Goal: Task Accomplishment & Management: Manage account settings

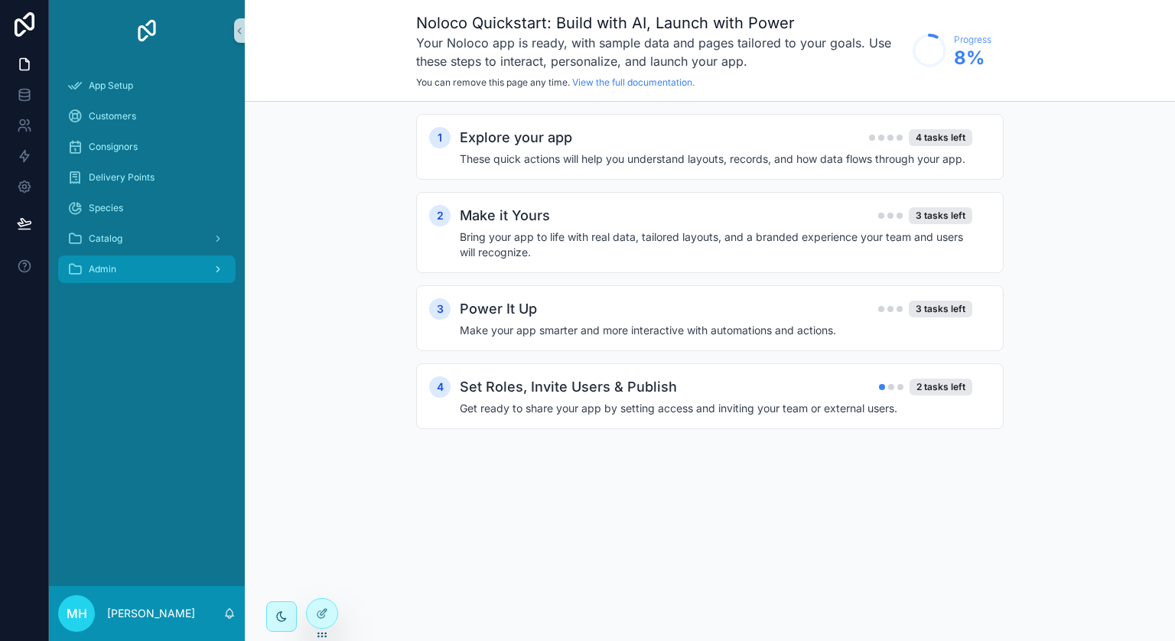
click at [94, 270] on span "Admin" at bounding box center [103, 269] width 28 height 12
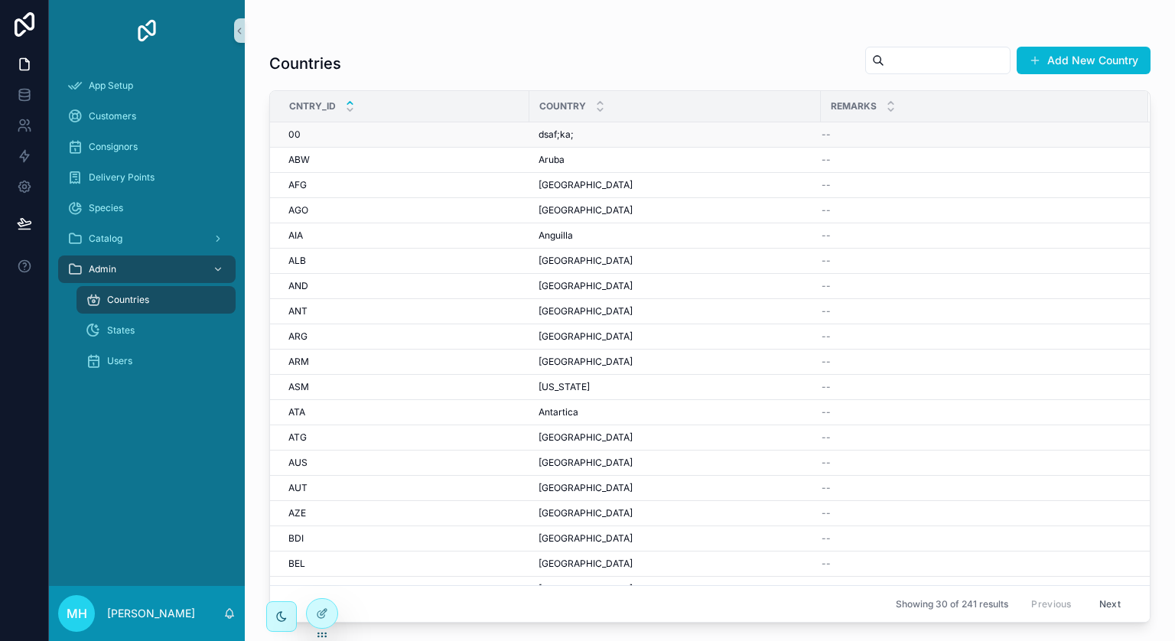
click at [377, 138] on div "00 00" at bounding box center [404, 135] width 232 height 12
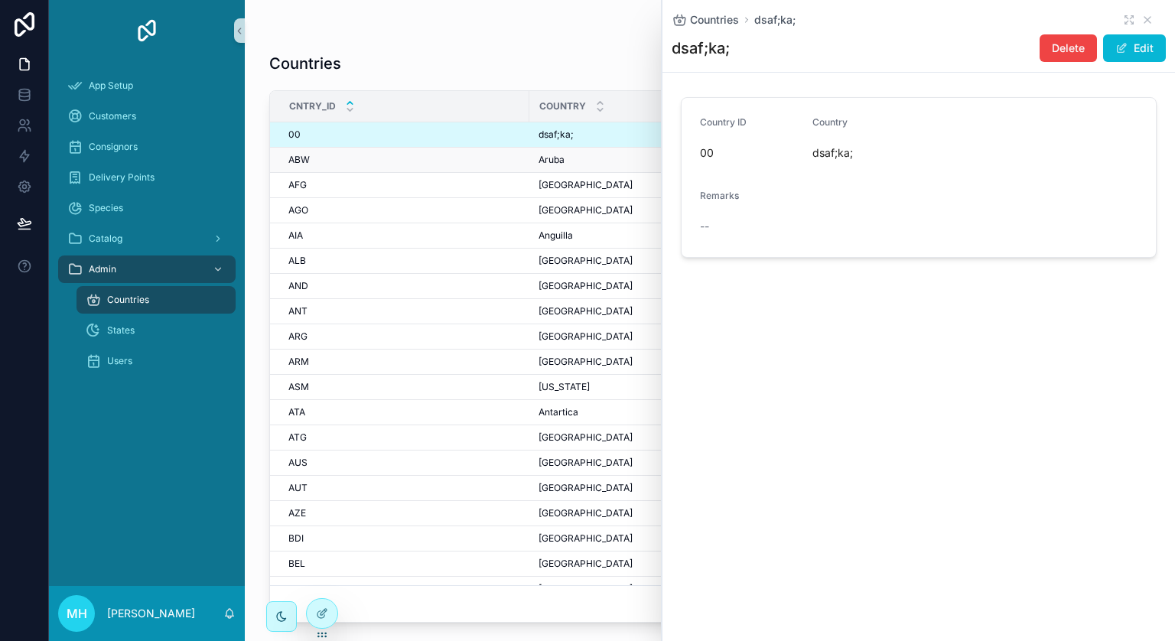
click at [355, 167] on td "ABW ABW" at bounding box center [399, 160] width 259 height 25
click at [314, 161] on div "ABW ABW" at bounding box center [404, 160] width 232 height 12
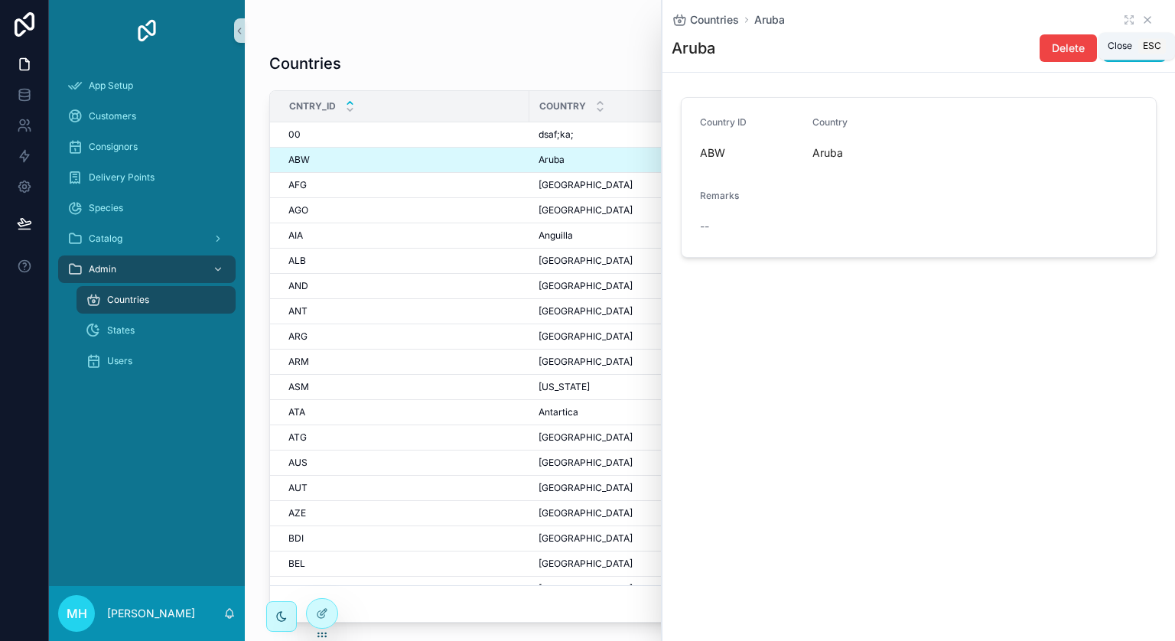
click at [1152, 18] on icon "scrollable content" at bounding box center [1148, 20] width 12 height 12
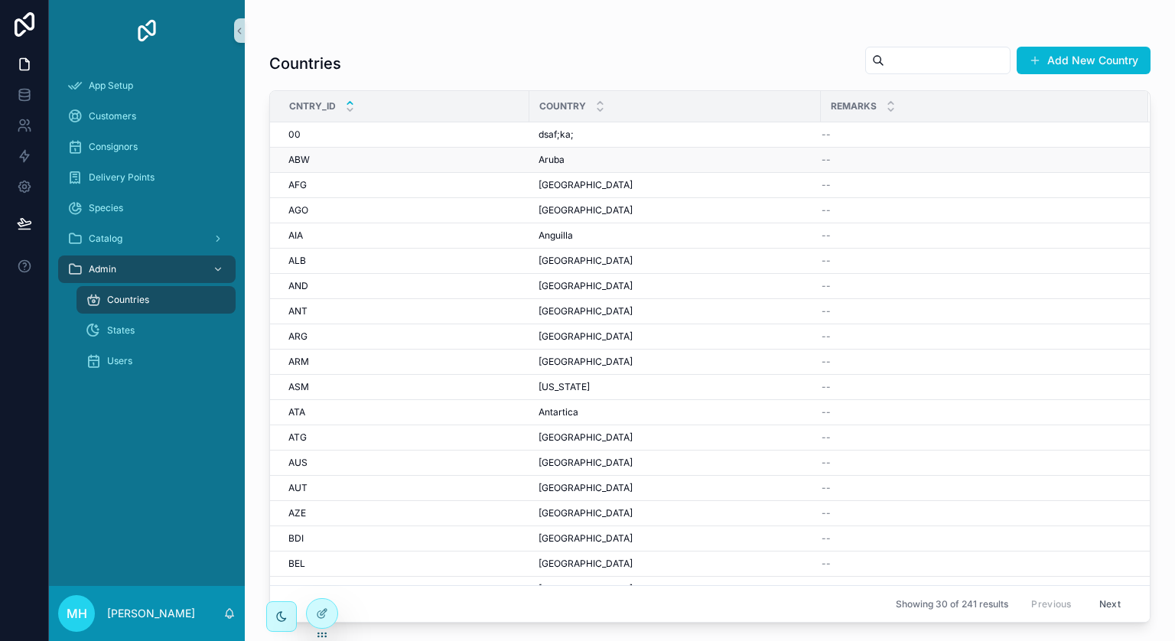
click at [320, 159] on div "ABW ABW" at bounding box center [404, 160] width 232 height 12
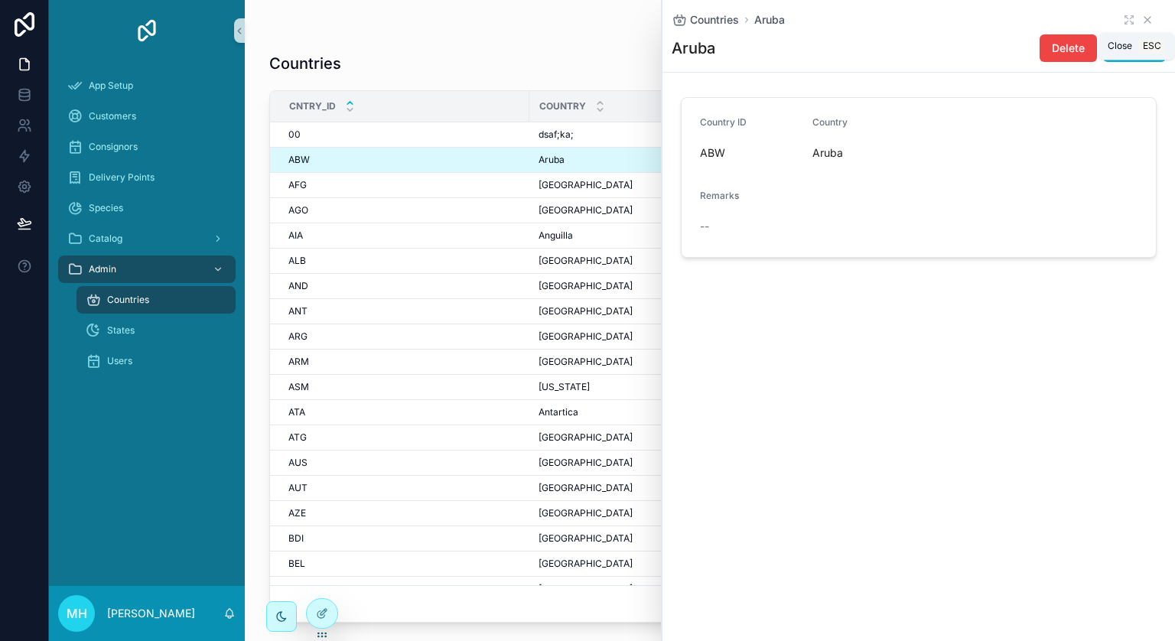
click at [1152, 18] on icon "scrollable content" at bounding box center [1148, 20] width 12 height 12
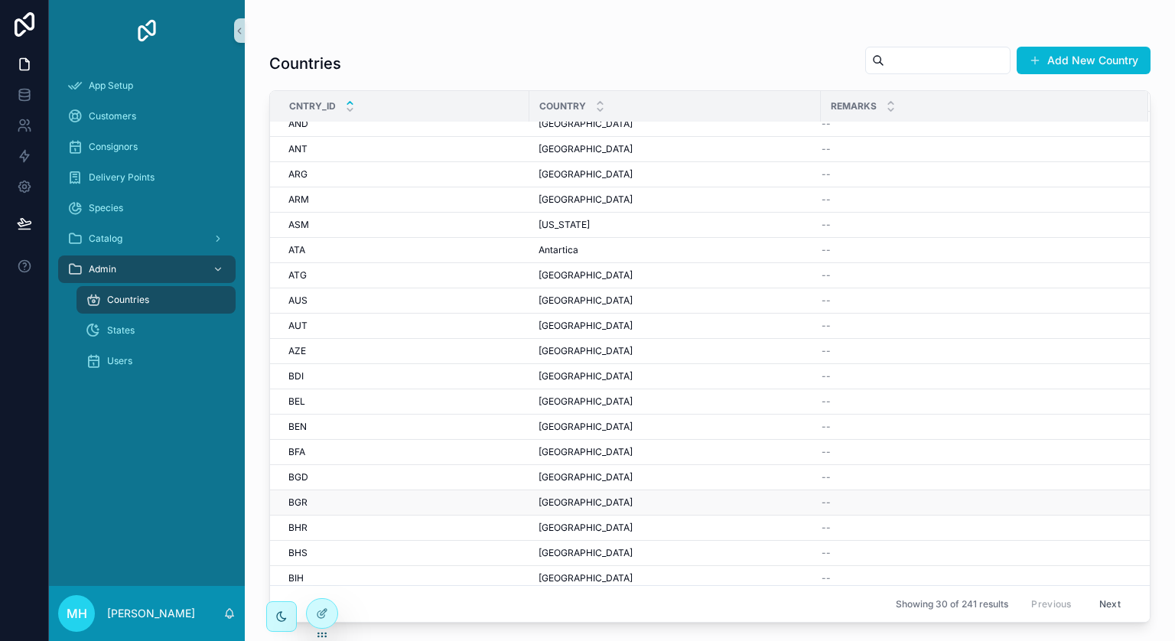
scroll to position [299, 0]
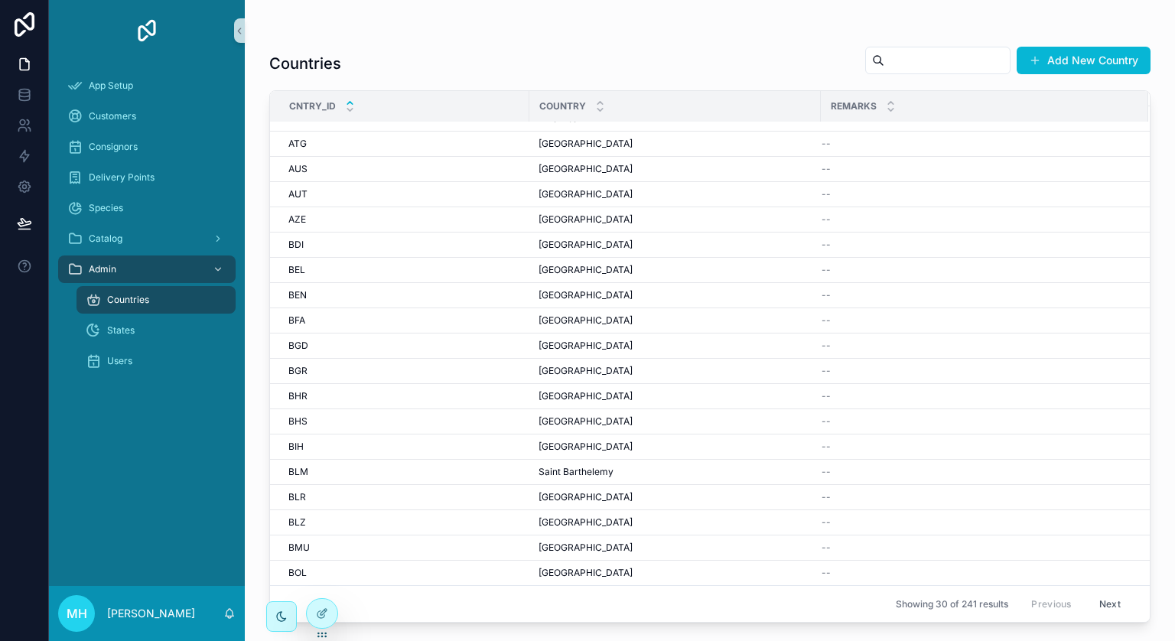
click at [1096, 592] on button "Next" at bounding box center [1110, 604] width 43 height 24
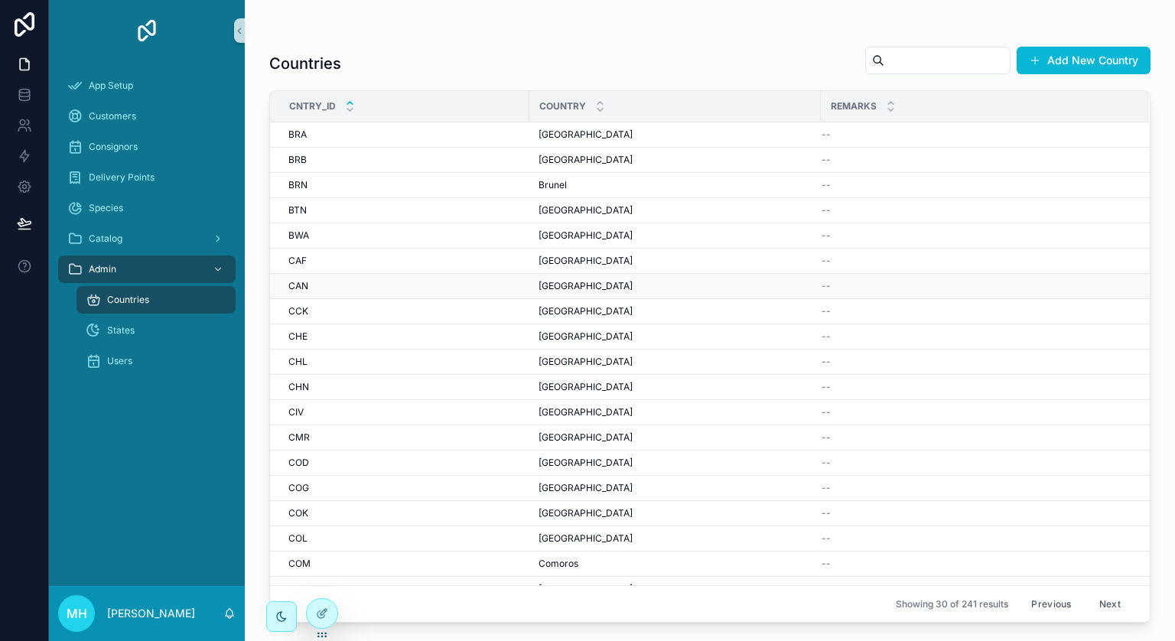
click at [305, 284] on span "CAN" at bounding box center [298, 286] width 20 height 12
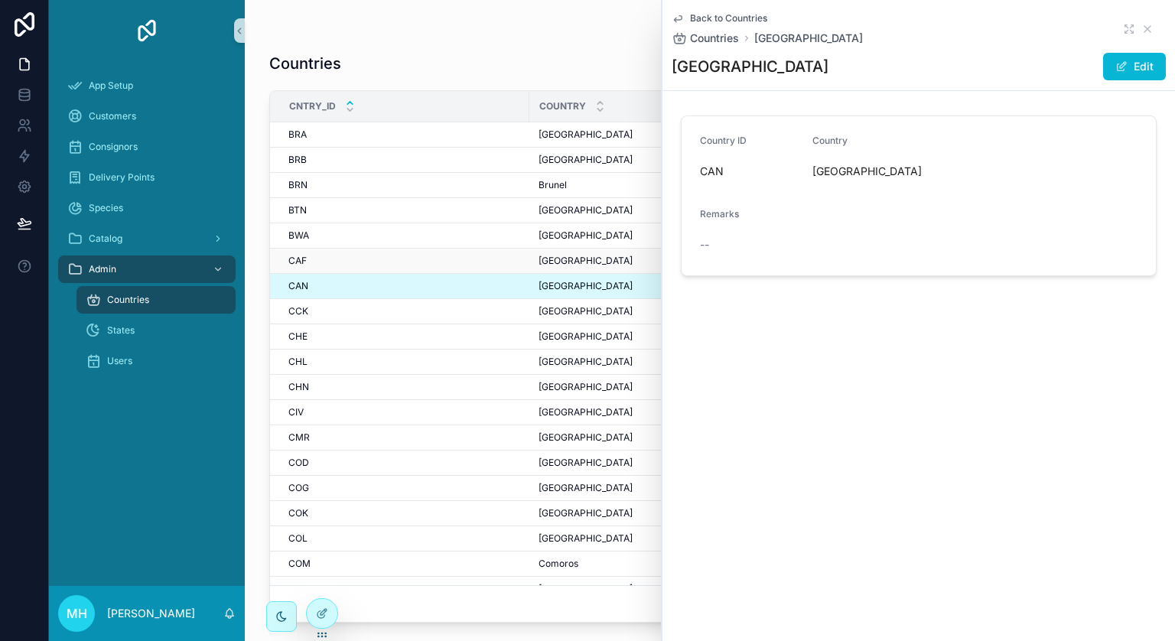
click at [298, 259] on span "CAF" at bounding box center [297, 261] width 18 height 12
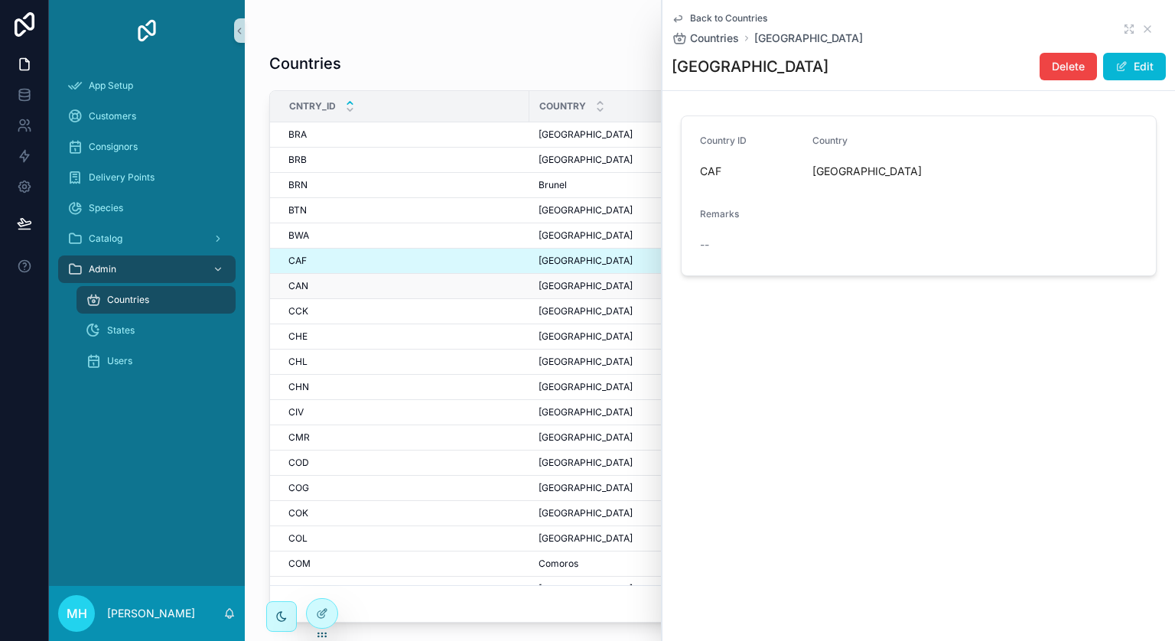
click at [295, 283] on span "CAN" at bounding box center [298, 286] width 20 height 12
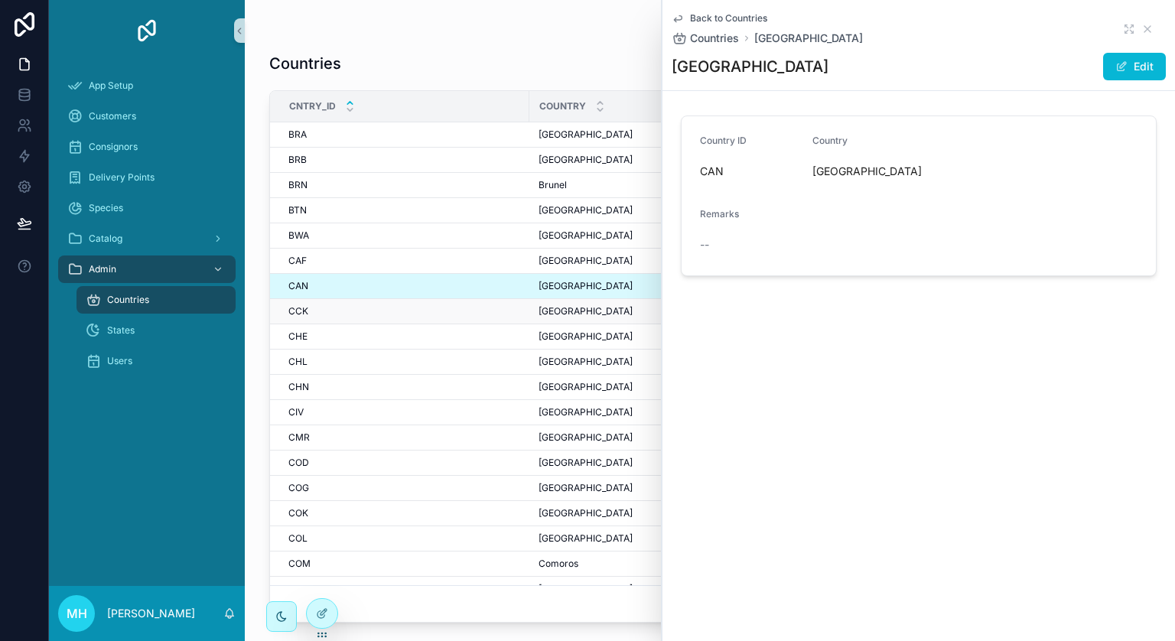
click at [297, 310] on span "CCK" at bounding box center [298, 311] width 20 height 12
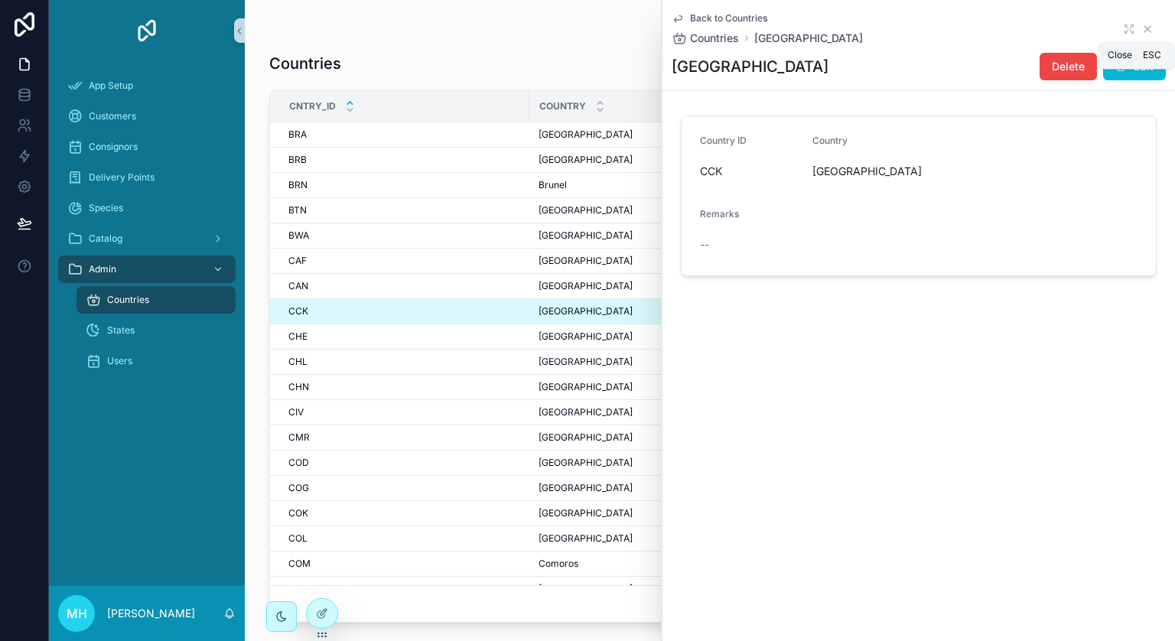
click at [1149, 30] on icon "scrollable content" at bounding box center [1148, 29] width 12 height 12
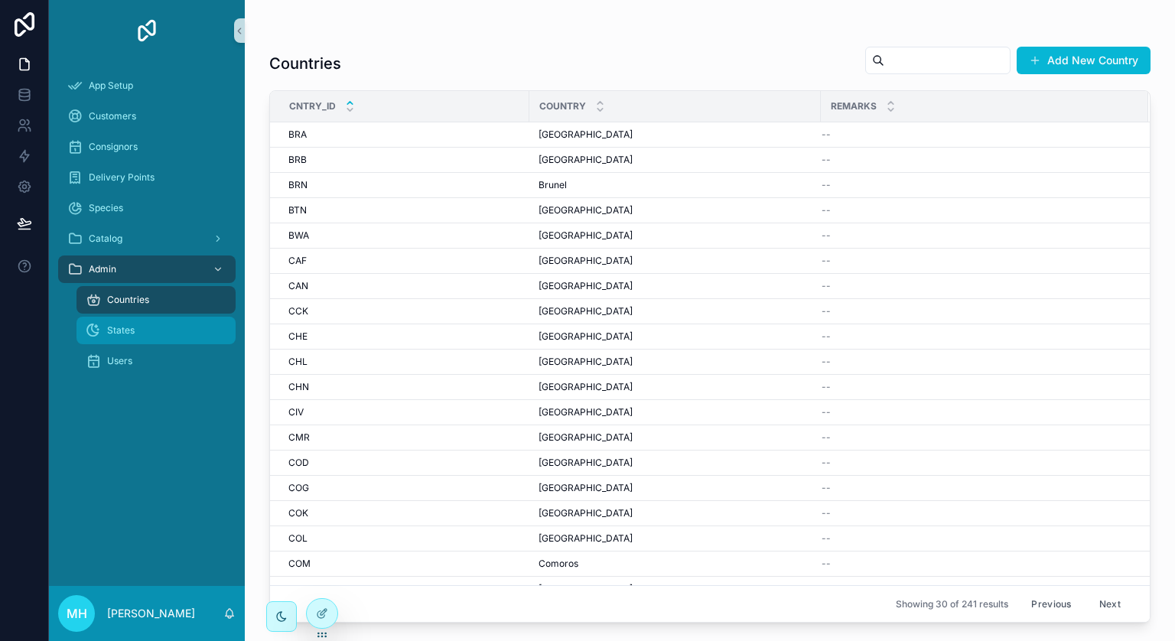
click at [118, 330] on span "States" at bounding box center [121, 330] width 28 height 12
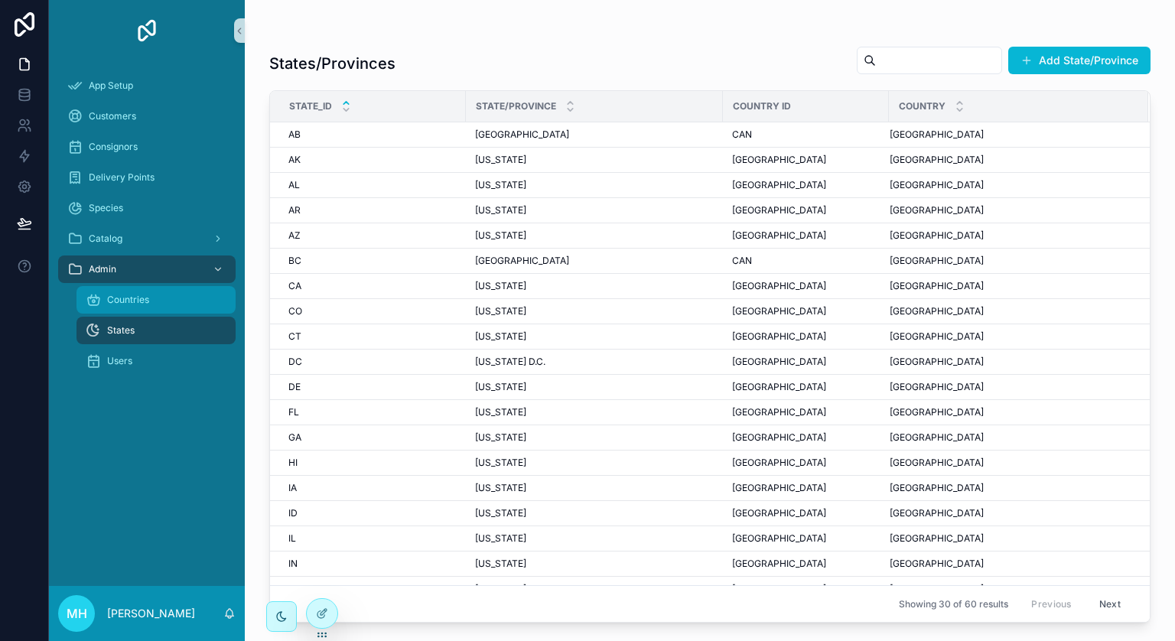
click at [124, 295] on span "Countries" at bounding box center [128, 300] width 42 height 12
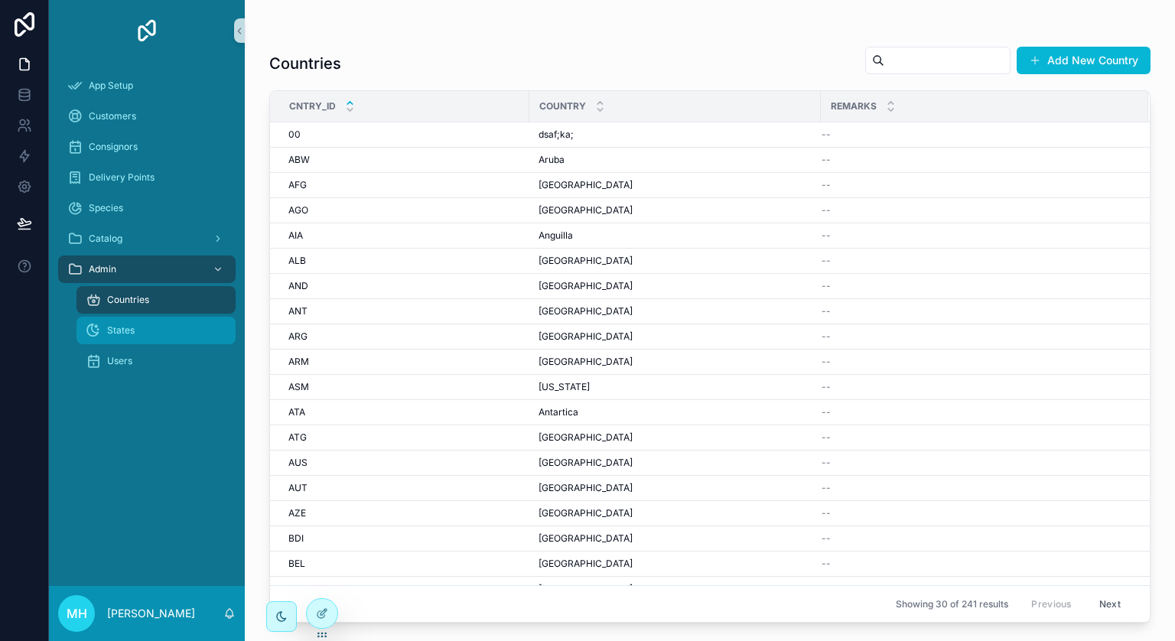
click at [115, 332] on span "States" at bounding box center [121, 330] width 28 height 12
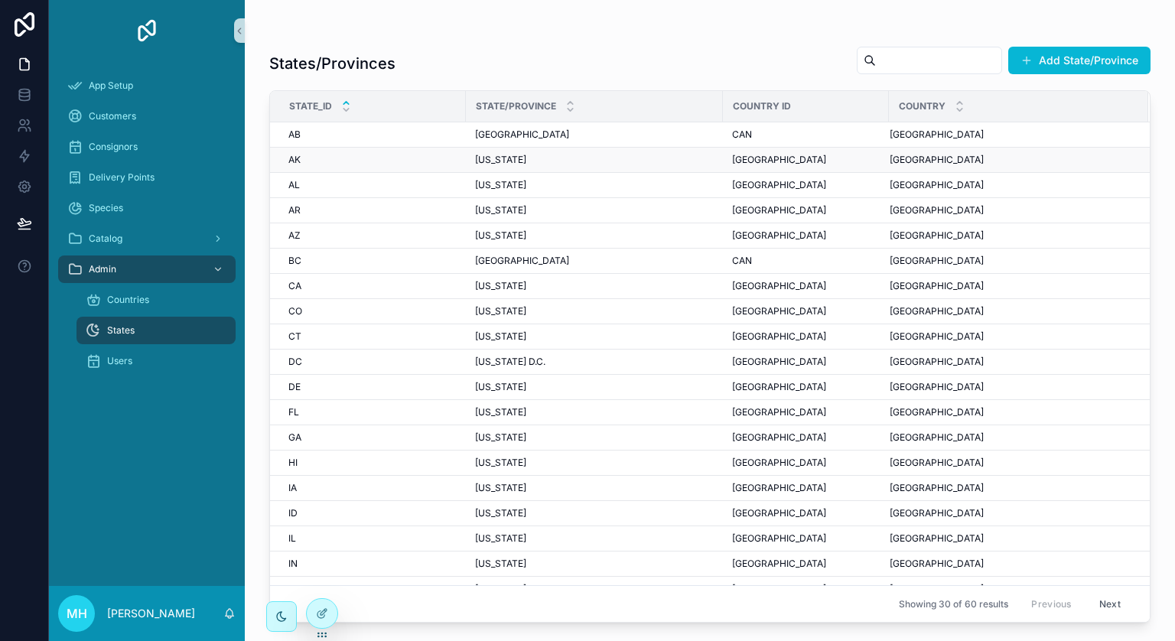
click at [327, 161] on div "AK AK" at bounding box center [372, 160] width 168 height 12
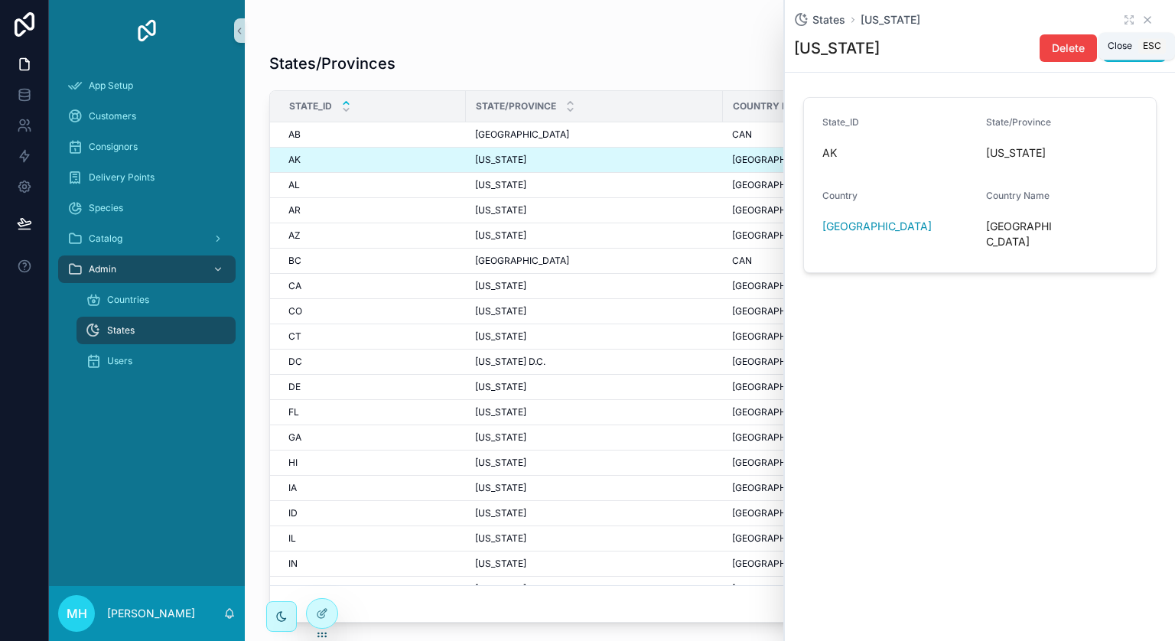
click at [1149, 18] on icon "scrollable content" at bounding box center [1148, 20] width 6 height 6
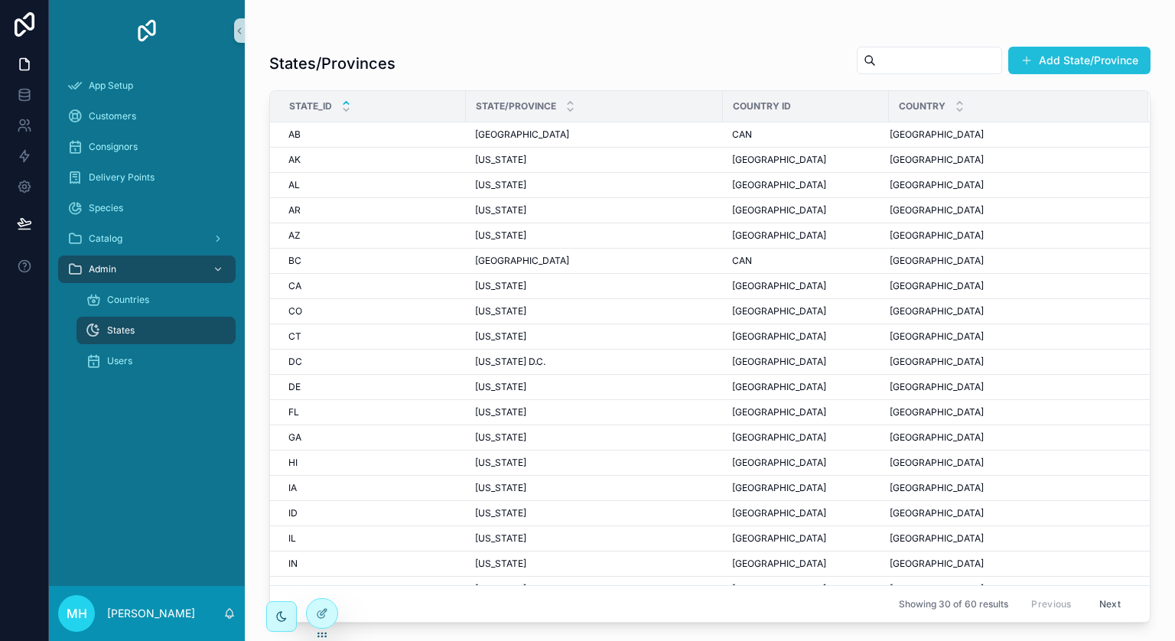
click at [1083, 57] on button "Add State/Province" at bounding box center [1079, 61] width 142 height 28
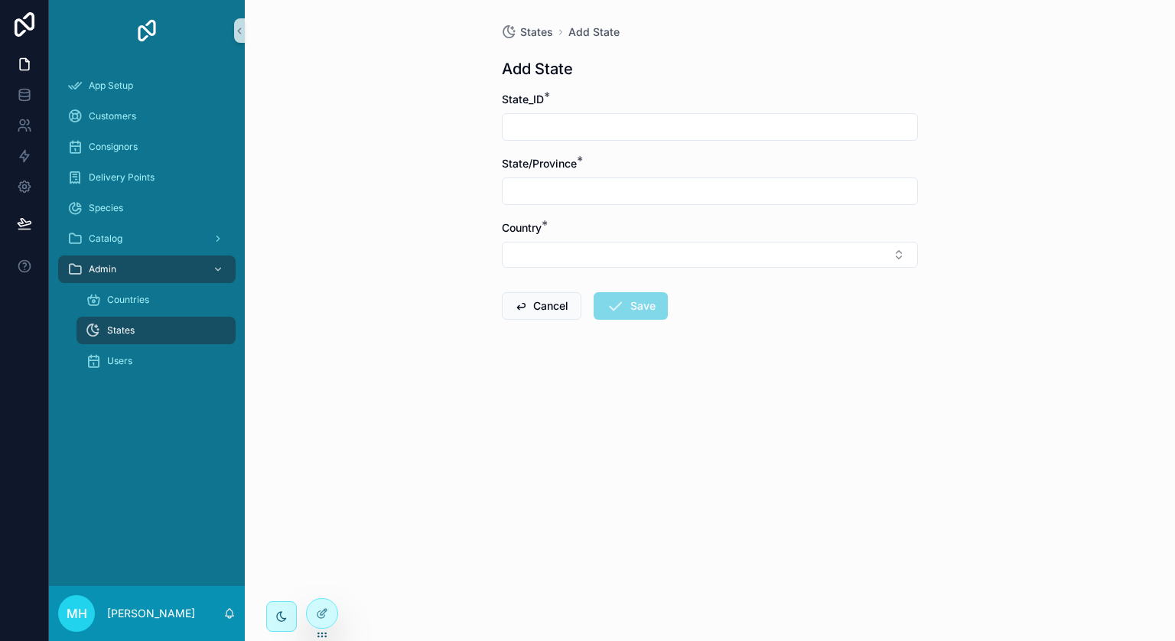
click at [627, 130] on input "scrollable content" at bounding box center [710, 126] width 415 height 21
type input "*****"
type input "**********"
click at [539, 34] on span "States" at bounding box center [536, 31] width 33 height 15
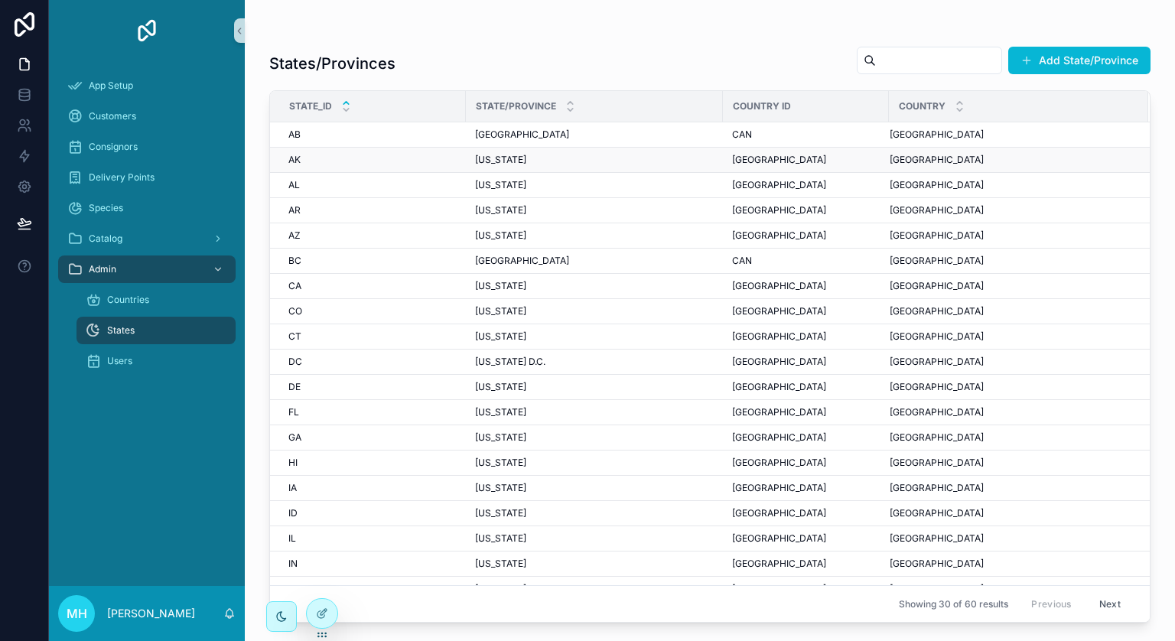
click at [495, 156] on span "Alaska" at bounding box center [500, 160] width 51 height 12
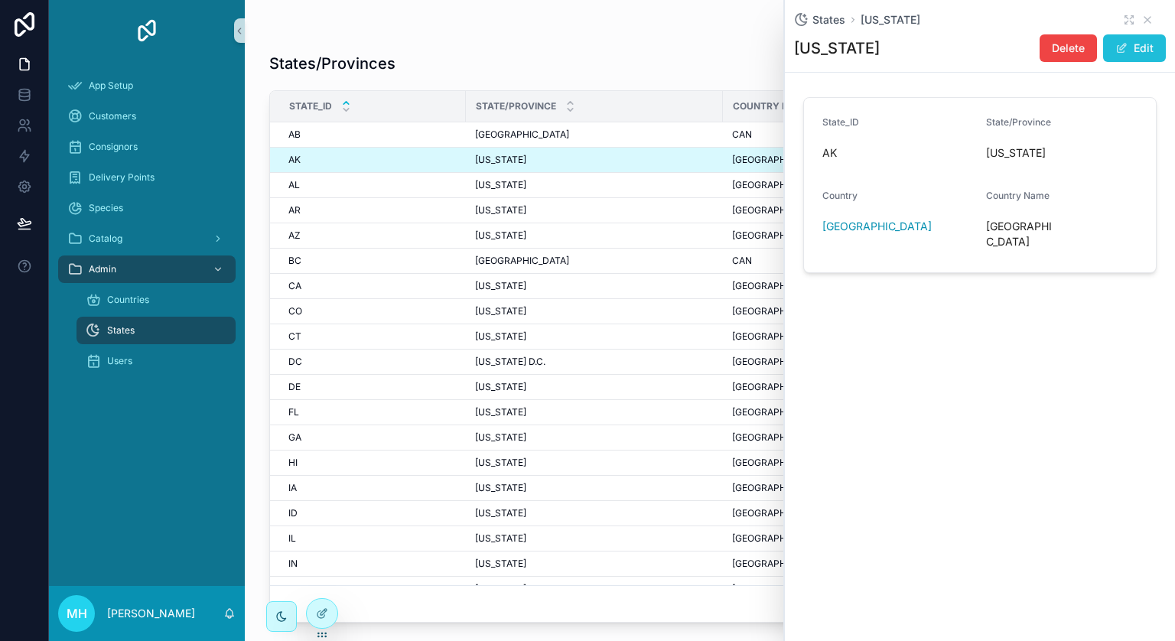
click at [1148, 44] on button "Edit" at bounding box center [1134, 48] width 63 height 28
click at [1152, 18] on icon "scrollable content" at bounding box center [1148, 20] width 12 height 12
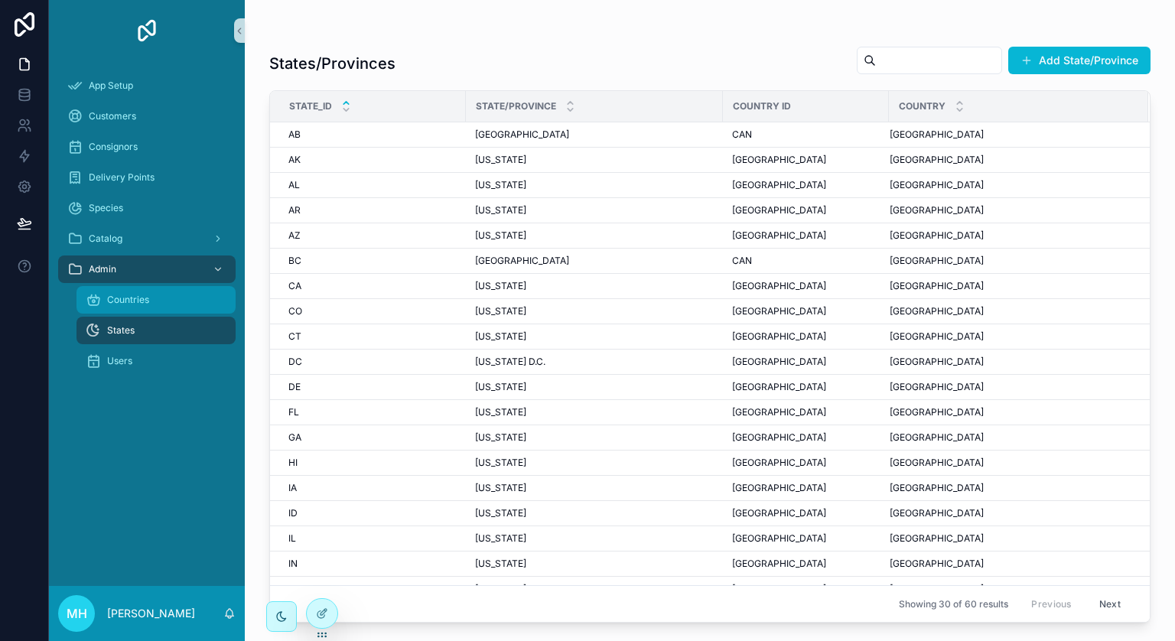
click at [125, 298] on span "Countries" at bounding box center [128, 300] width 42 height 12
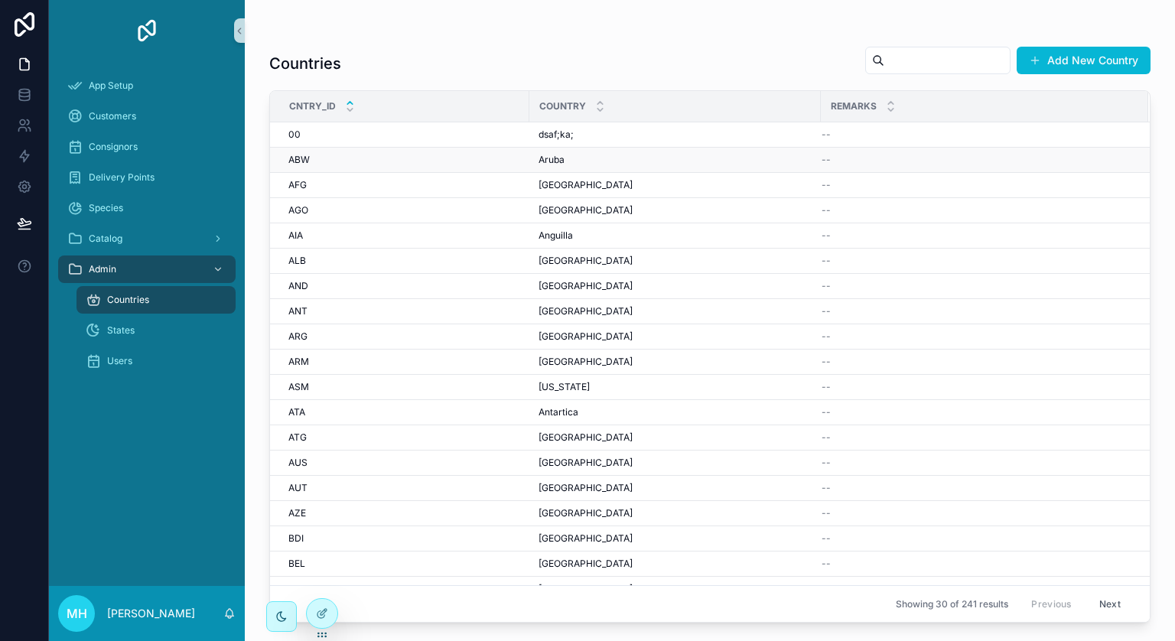
click at [581, 161] on div "Aruba Aruba" at bounding box center [675, 160] width 273 height 12
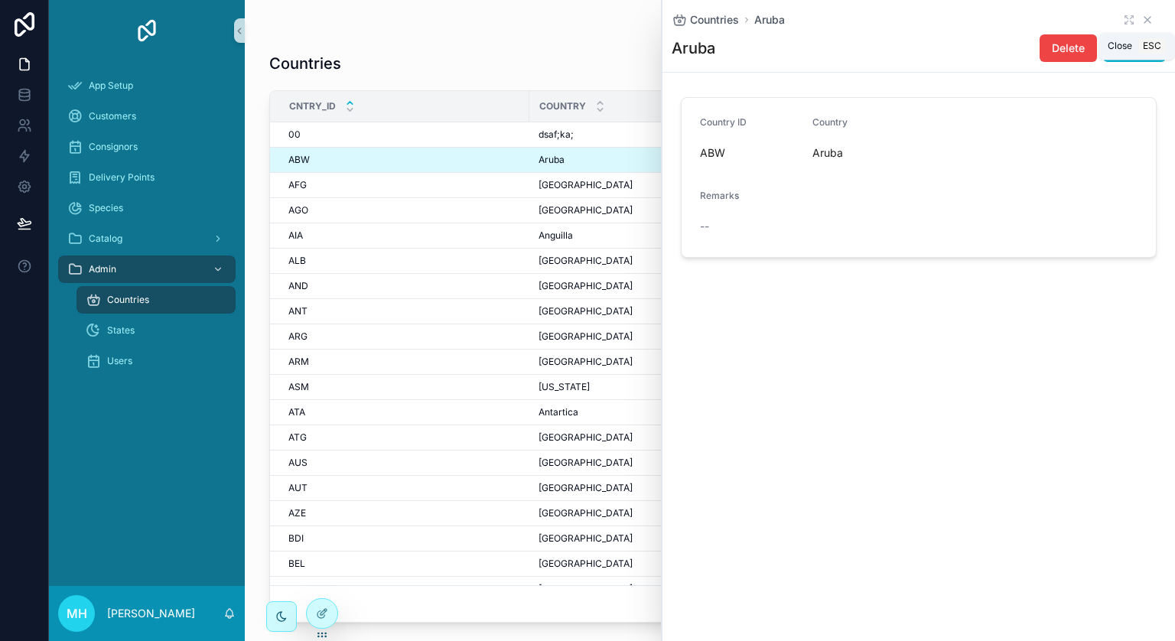
click at [1147, 14] on icon "scrollable content" at bounding box center [1148, 20] width 12 height 12
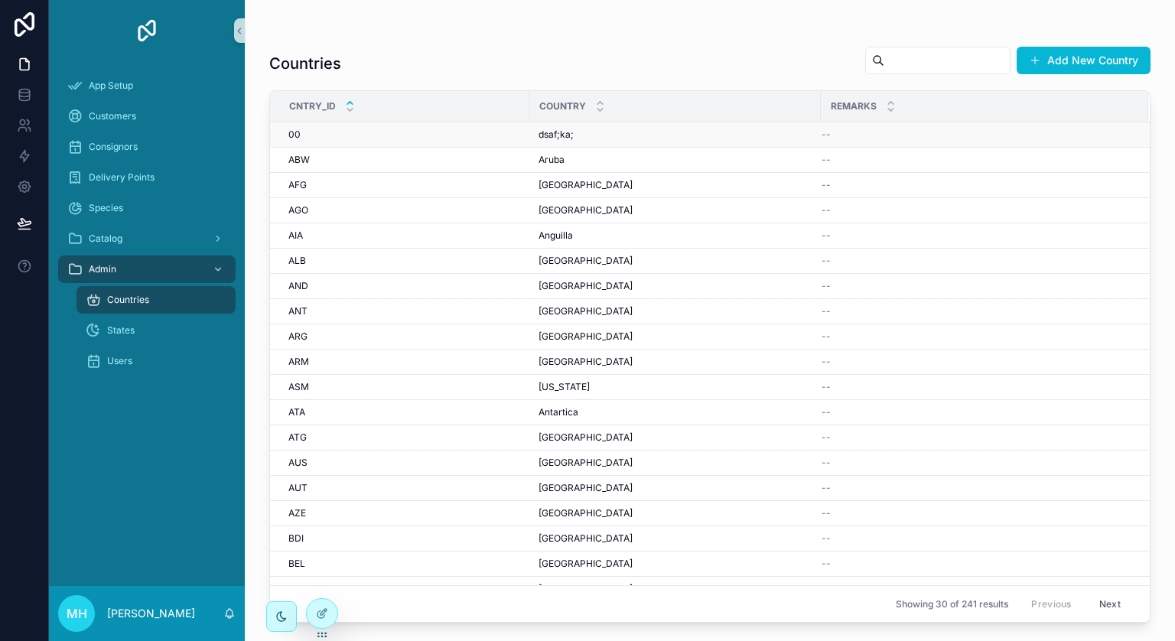
click at [335, 139] on div "00 00" at bounding box center [404, 135] width 232 height 12
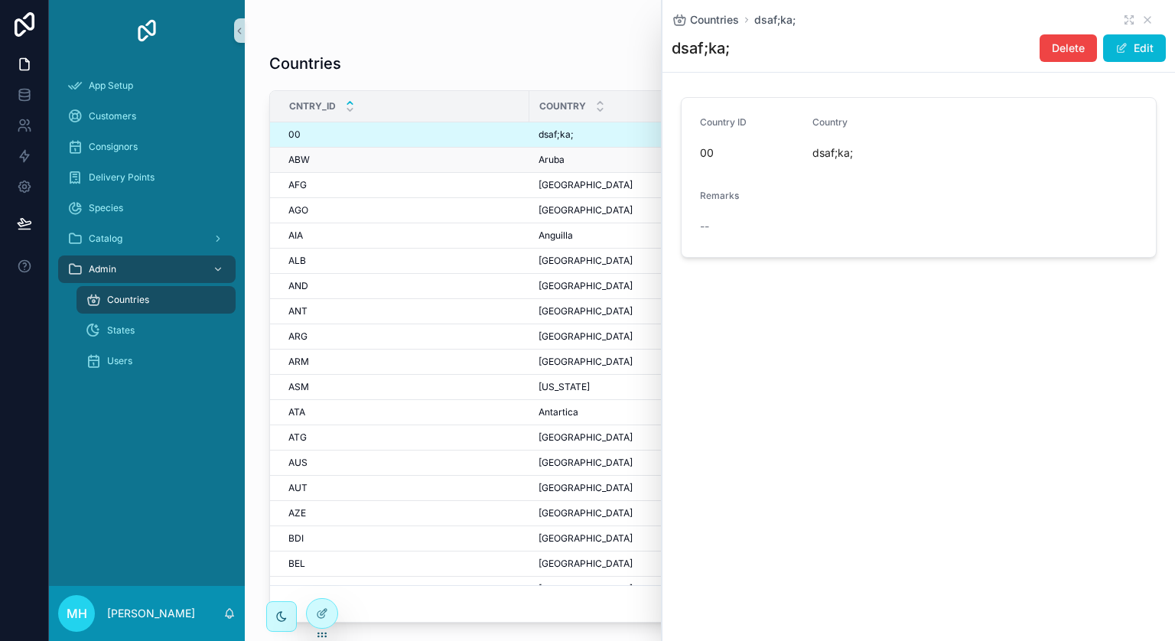
click at [376, 157] on div "ABW ABW" at bounding box center [404, 160] width 232 height 12
click at [373, 161] on div "ABW ABW" at bounding box center [404, 160] width 232 height 12
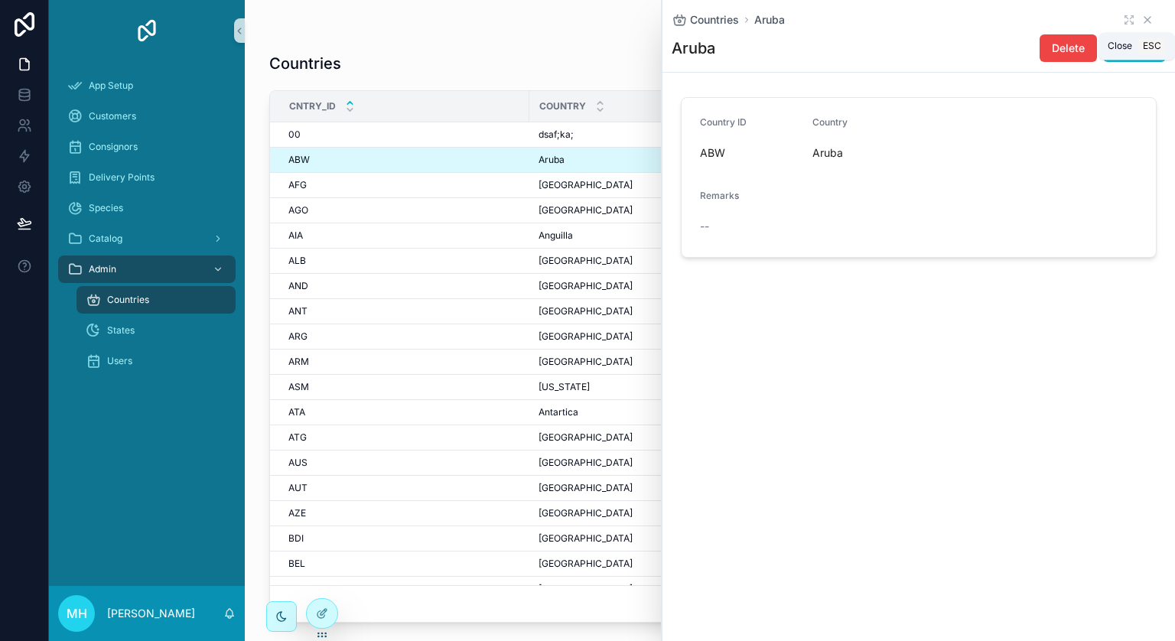
click at [1151, 15] on icon "scrollable content" at bounding box center [1148, 20] width 12 height 12
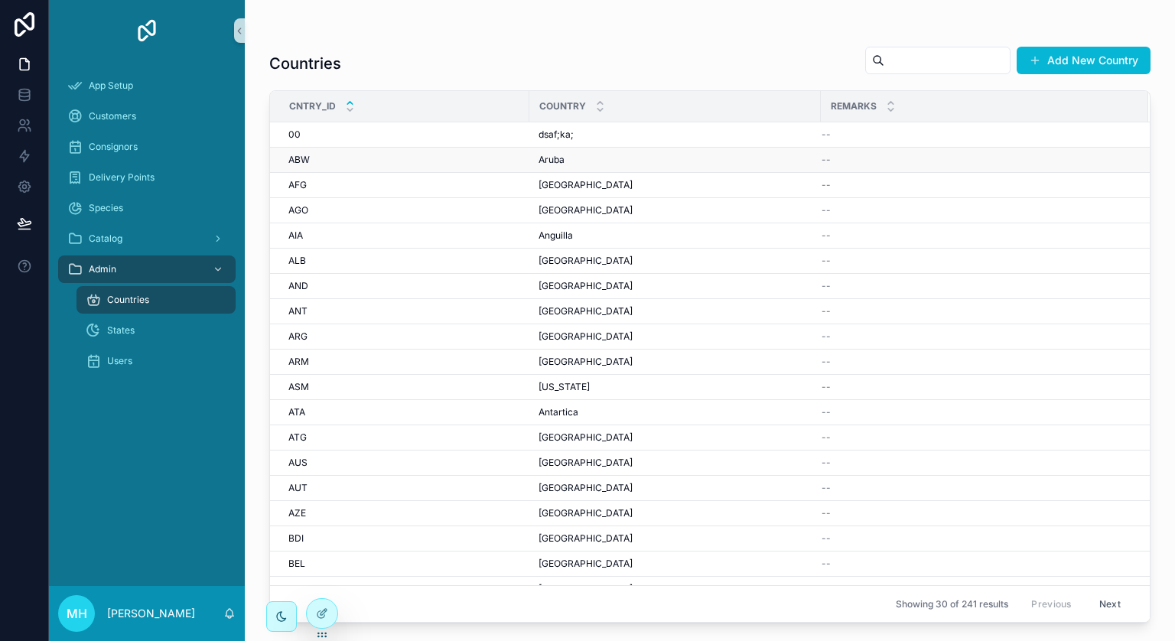
click at [344, 159] on div "ABW ABW" at bounding box center [404, 160] width 232 height 12
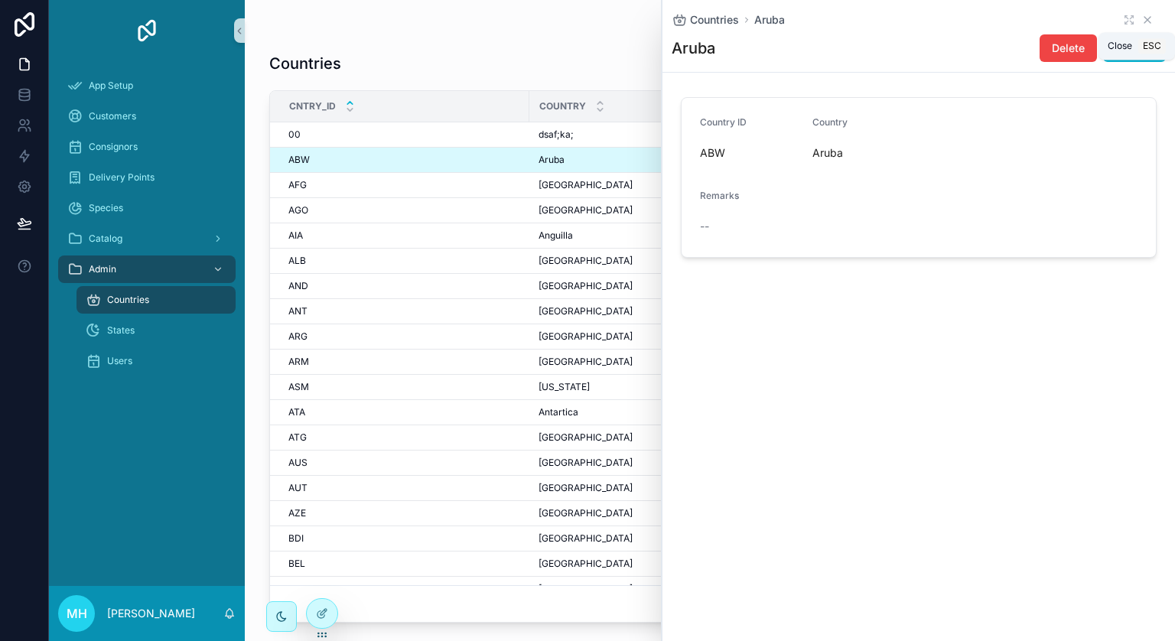
click at [1152, 18] on icon "scrollable content" at bounding box center [1148, 20] width 12 height 12
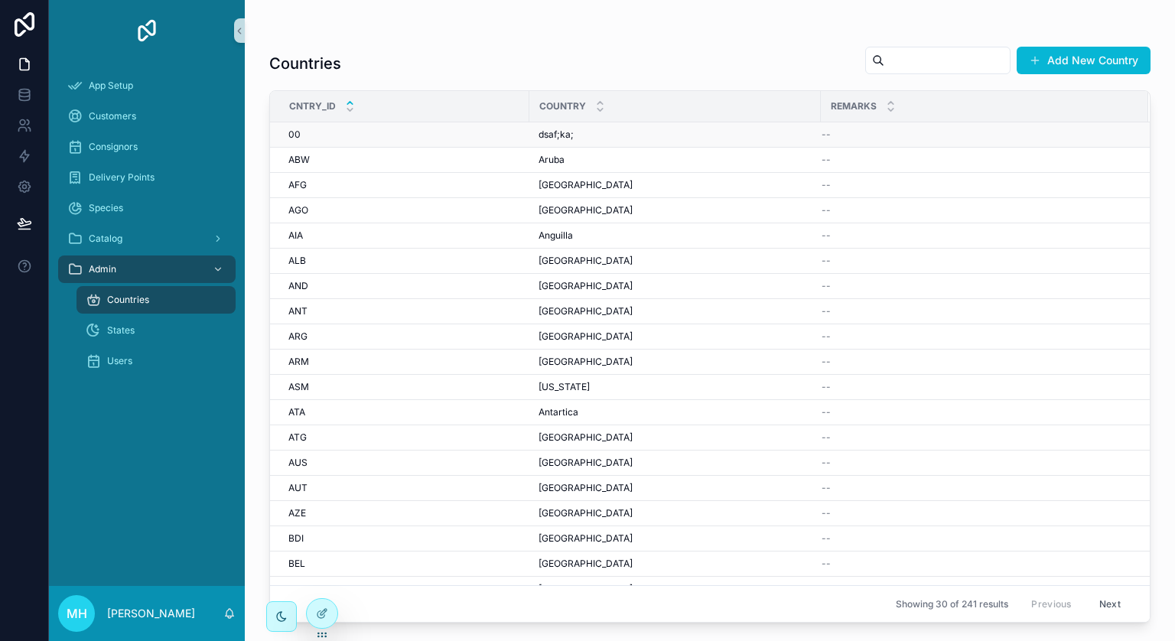
click at [381, 131] on div "00 00" at bounding box center [404, 135] width 232 height 12
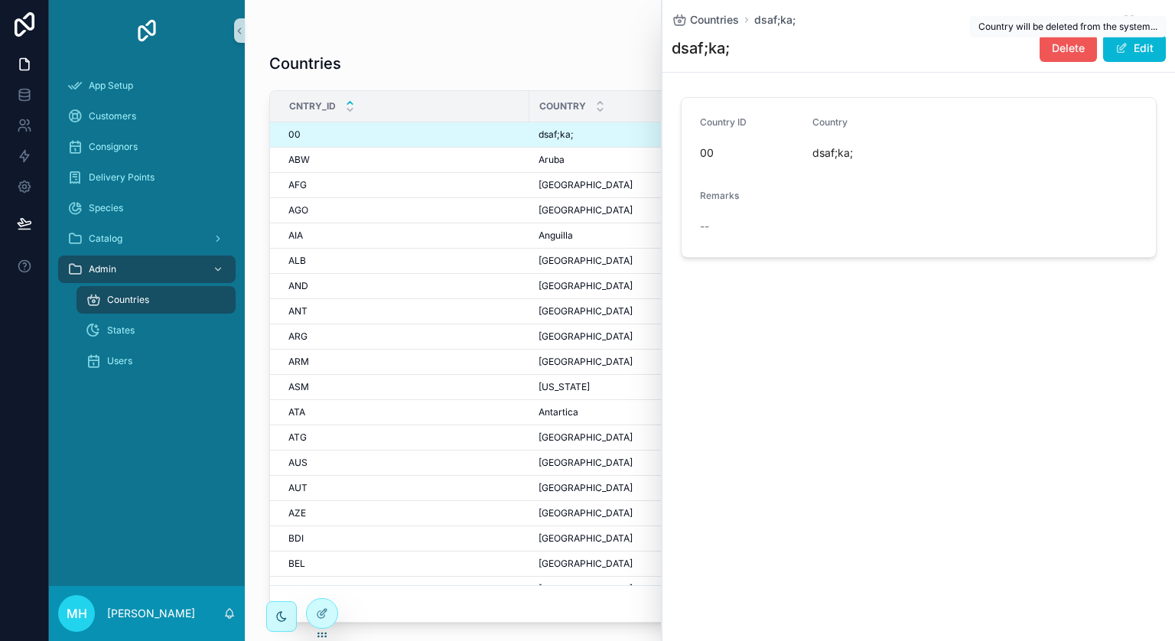
click at [1074, 41] on span "Delete" at bounding box center [1068, 48] width 33 height 15
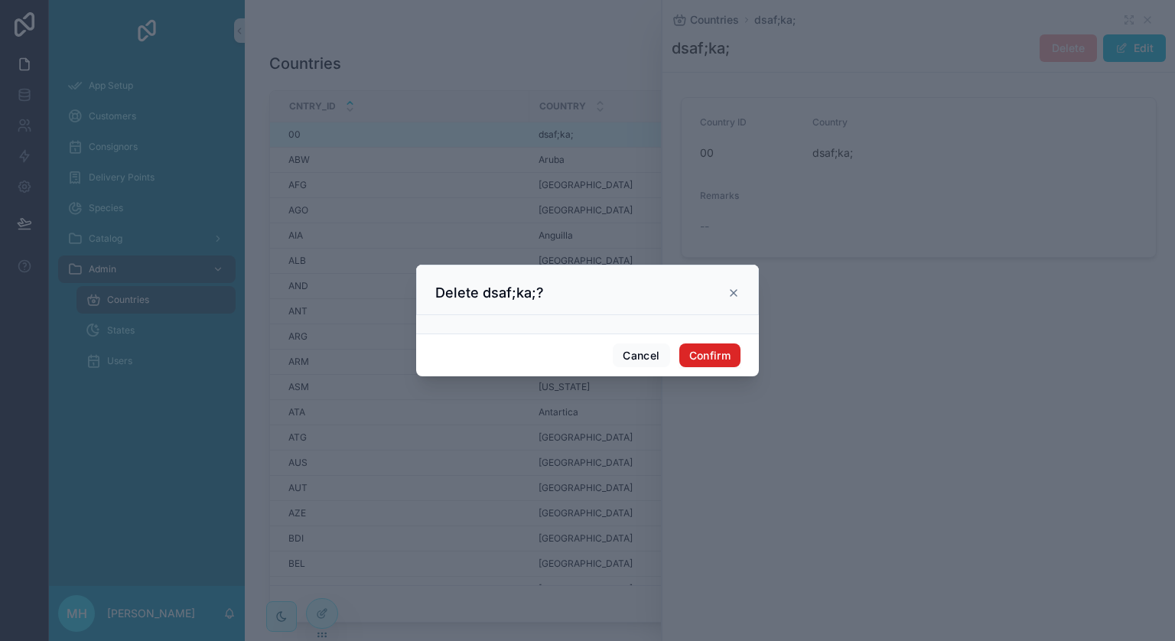
click at [707, 351] on button "Confirm" at bounding box center [709, 356] width 61 height 24
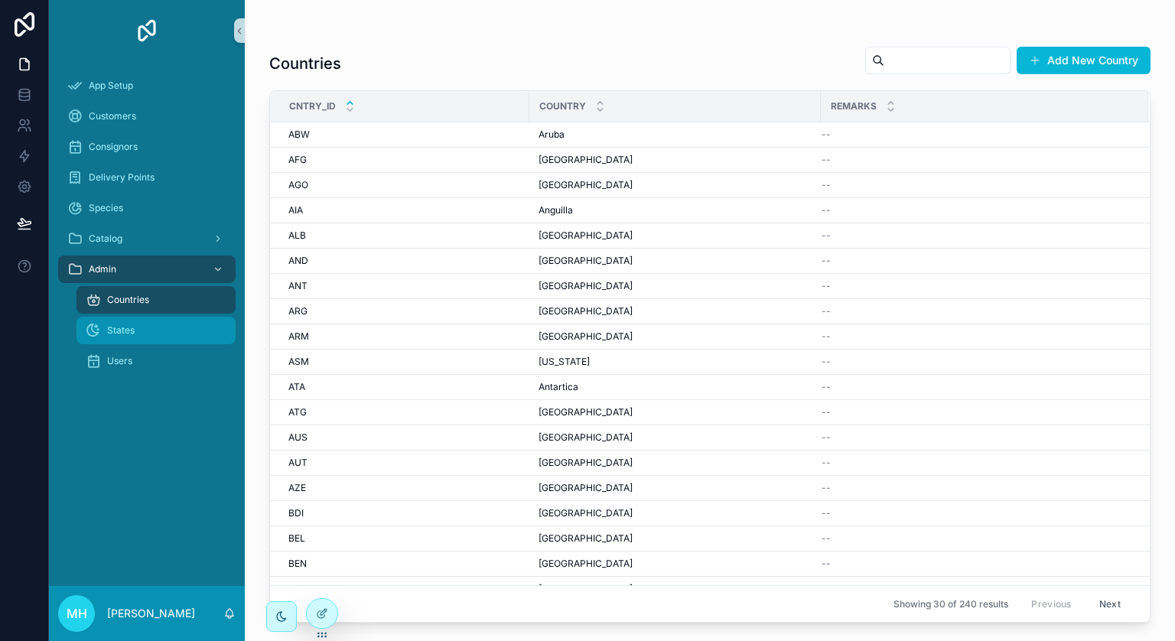
click at [117, 329] on span "States" at bounding box center [121, 330] width 28 height 12
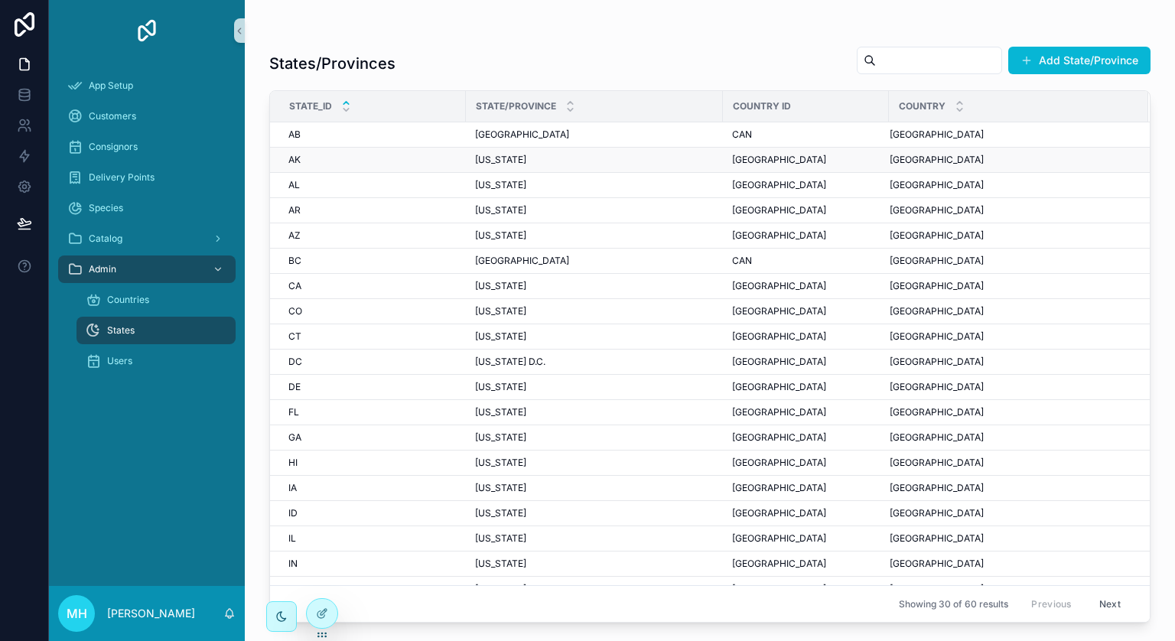
click at [520, 161] on div "Alaska Alaska" at bounding box center [594, 160] width 239 height 12
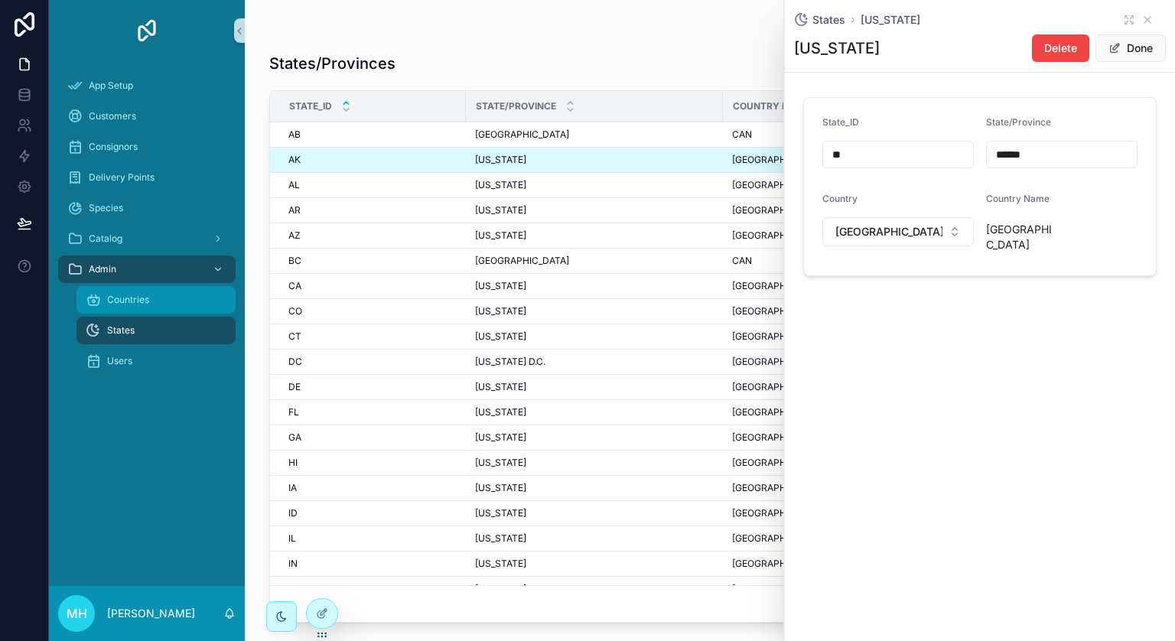
click at [119, 298] on span "Countries" at bounding box center [128, 300] width 42 height 12
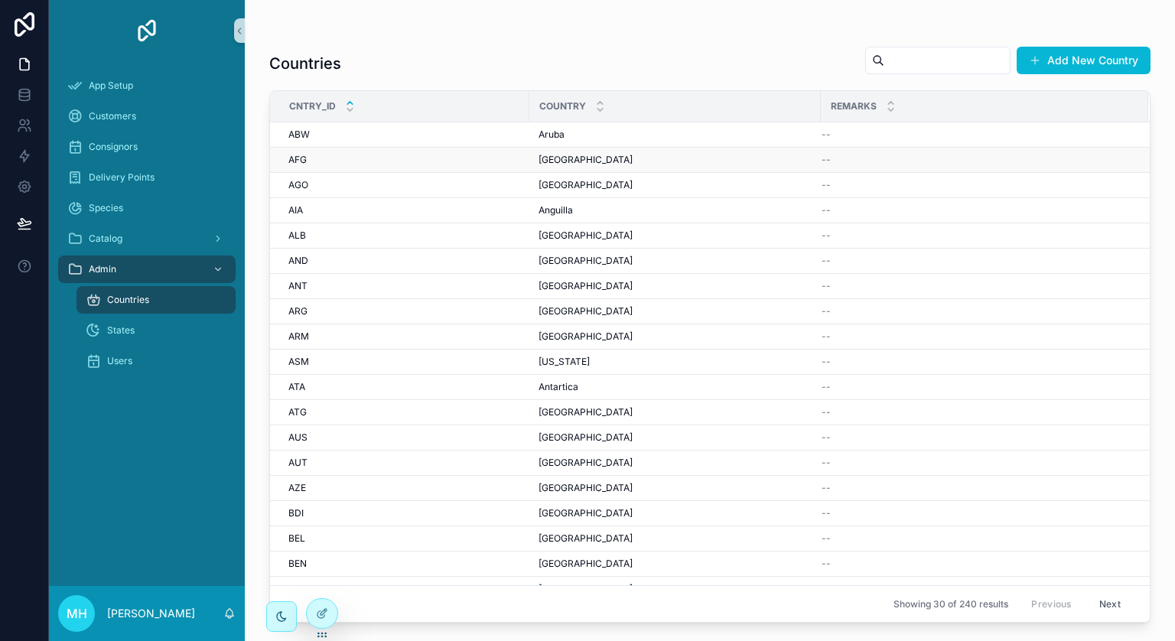
click at [360, 158] on div "AFG AFG" at bounding box center [404, 160] width 232 height 12
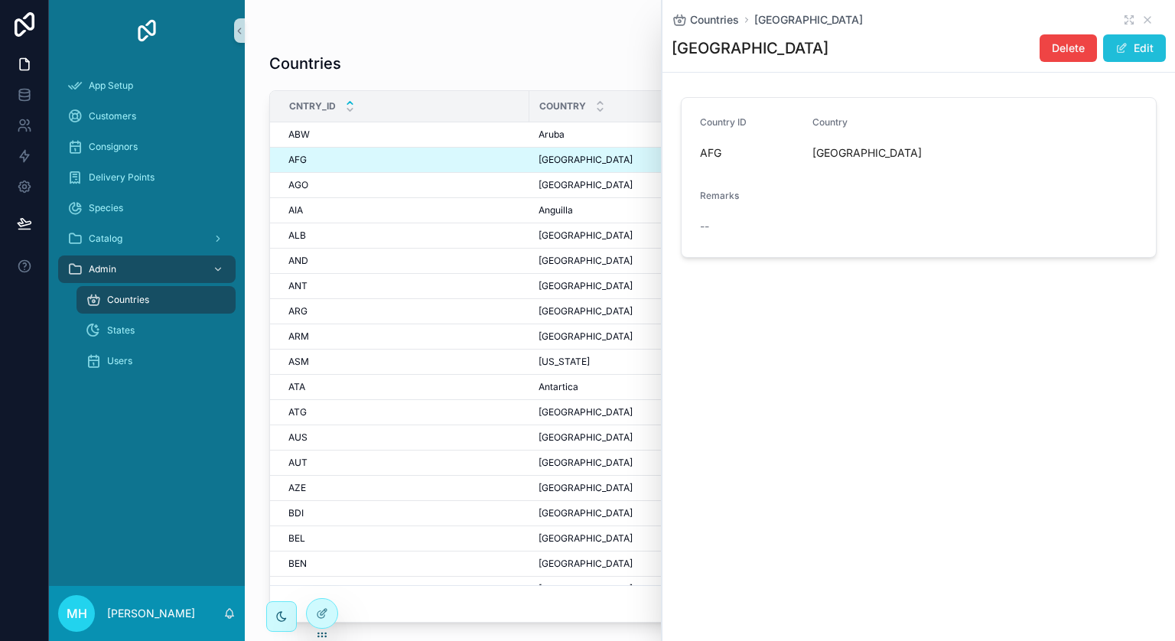
click at [1145, 50] on button "Edit" at bounding box center [1134, 48] width 63 height 28
click at [312, 186] on div "AGO AGO" at bounding box center [404, 185] width 232 height 12
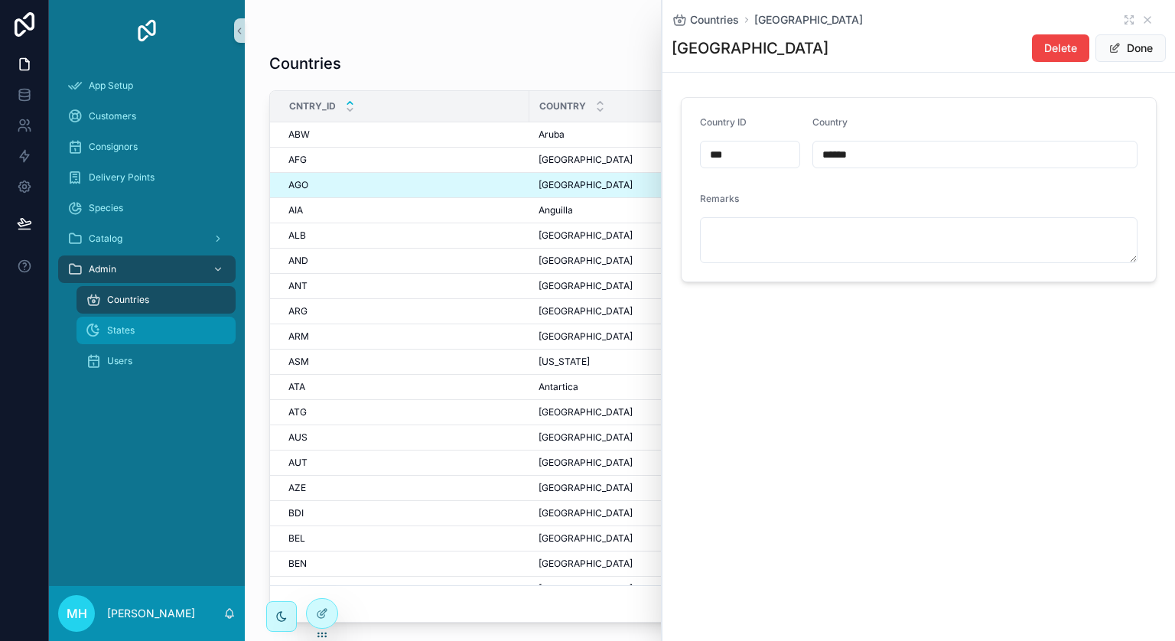
click at [121, 328] on span "States" at bounding box center [121, 330] width 28 height 12
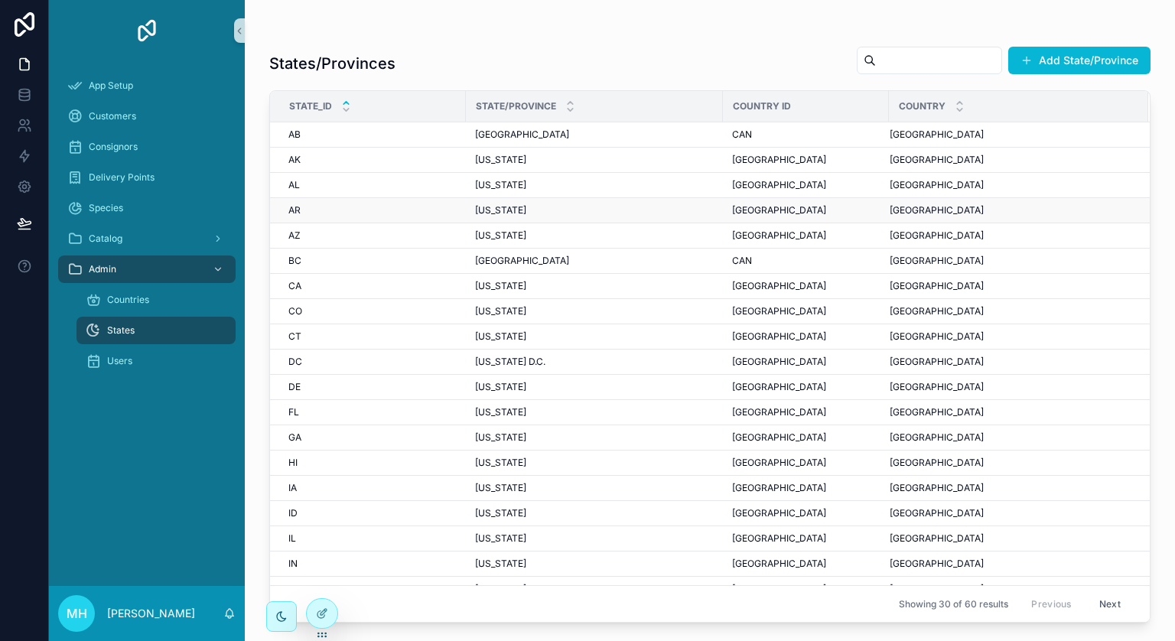
click at [526, 218] on td "Arkansas Arkansas" at bounding box center [594, 210] width 257 height 25
click at [502, 205] on span "Arkansas" at bounding box center [500, 210] width 51 height 12
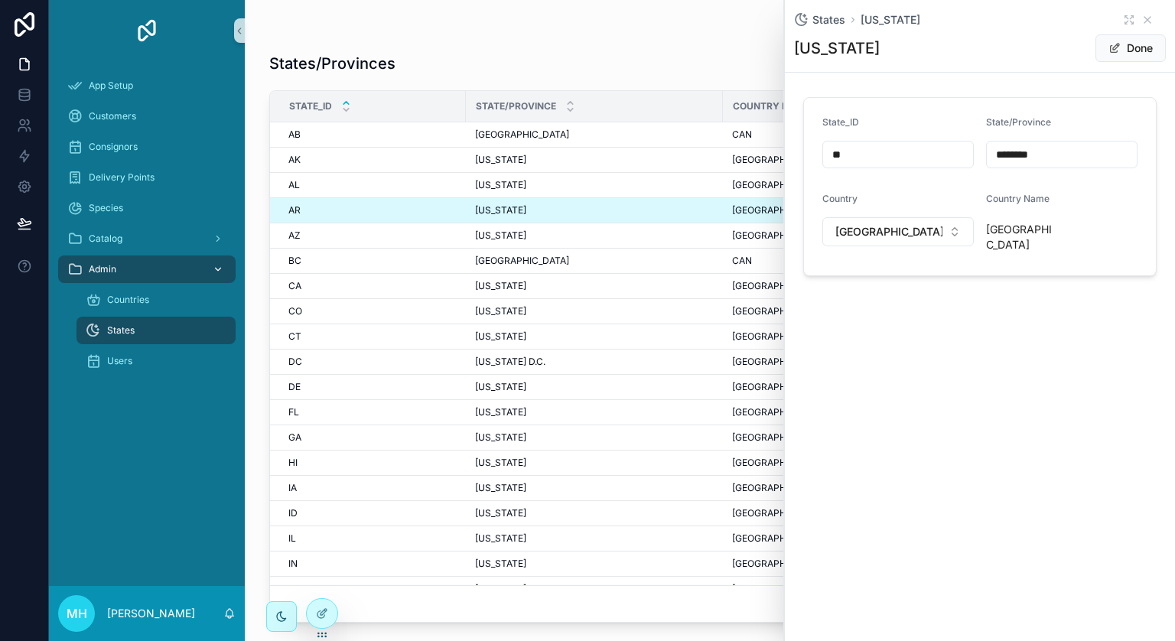
click at [73, 269] on icon "scrollable content" at bounding box center [74, 269] width 15 height 15
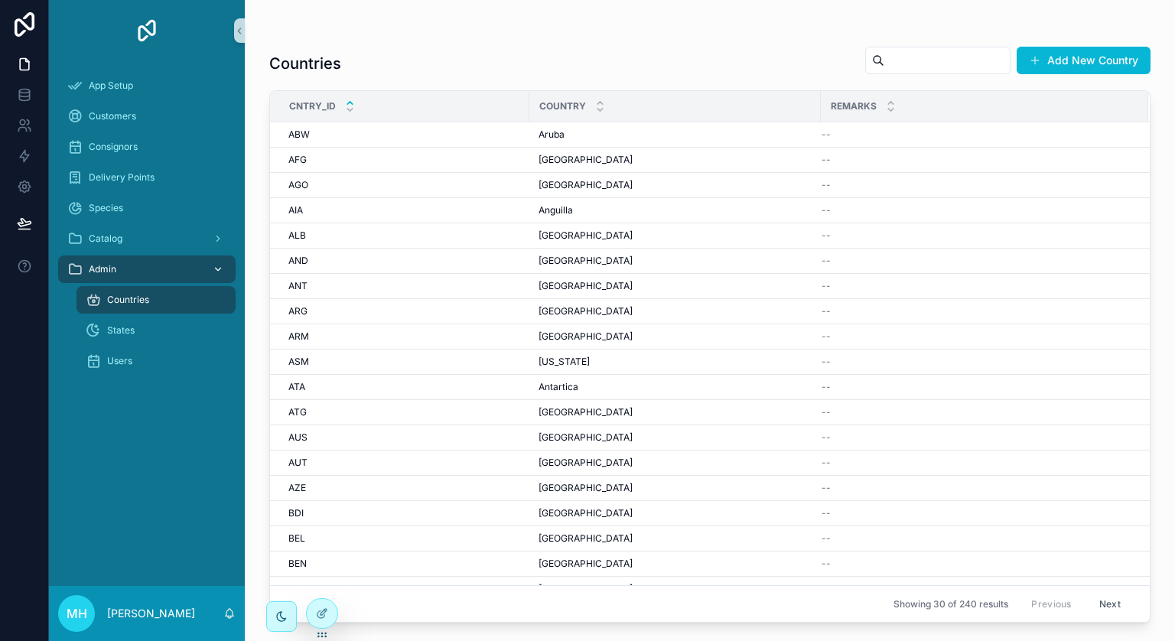
click at [79, 269] on icon "scrollable content" at bounding box center [74, 269] width 15 height 15
click at [213, 266] on icon "scrollable content" at bounding box center [218, 269] width 11 height 11
click at [110, 113] on span "Customers" at bounding box center [112, 116] width 47 height 12
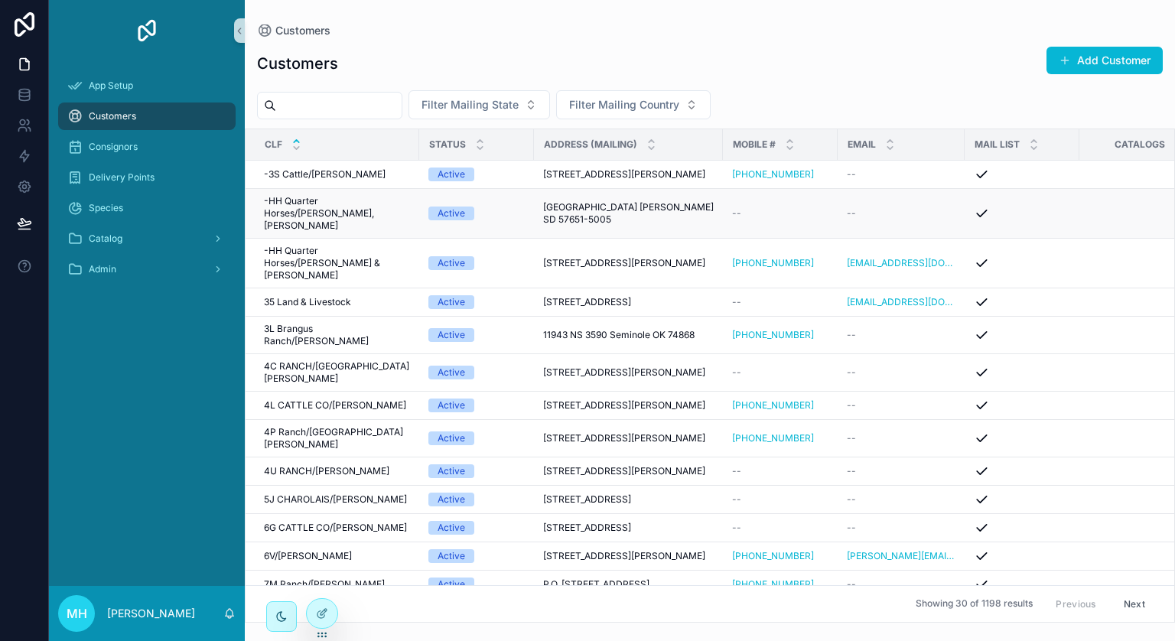
click at [360, 207] on span "-HH Quarter Horses/HOTCHKISS, JESSSIE" at bounding box center [337, 213] width 146 height 37
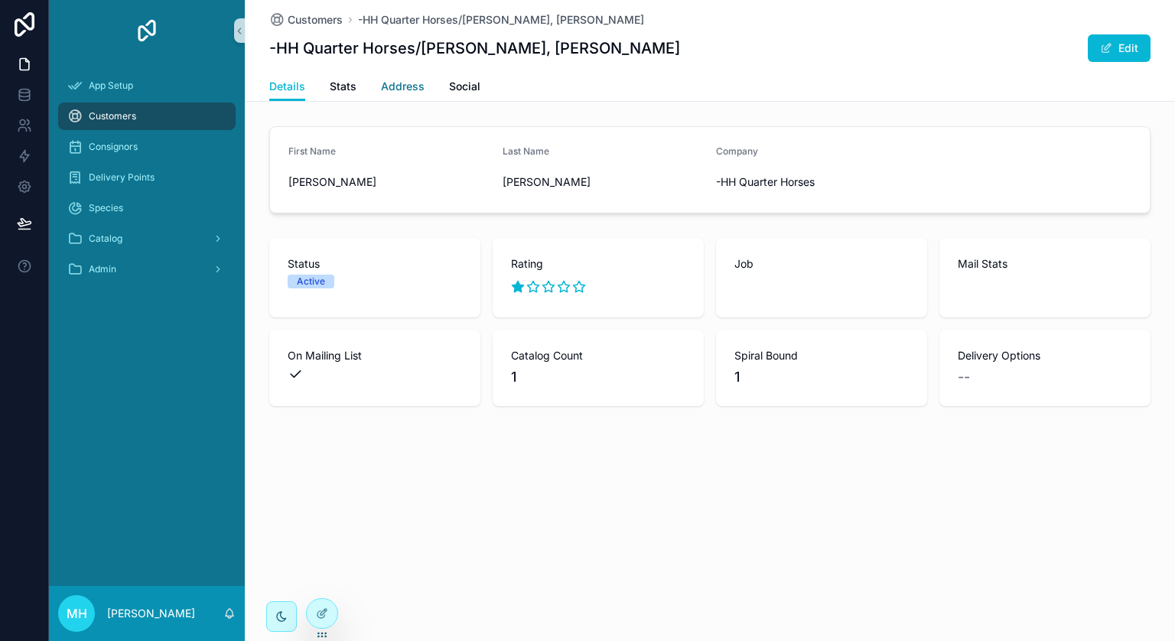
click at [410, 87] on span "Address" at bounding box center [403, 86] width 44 height 15
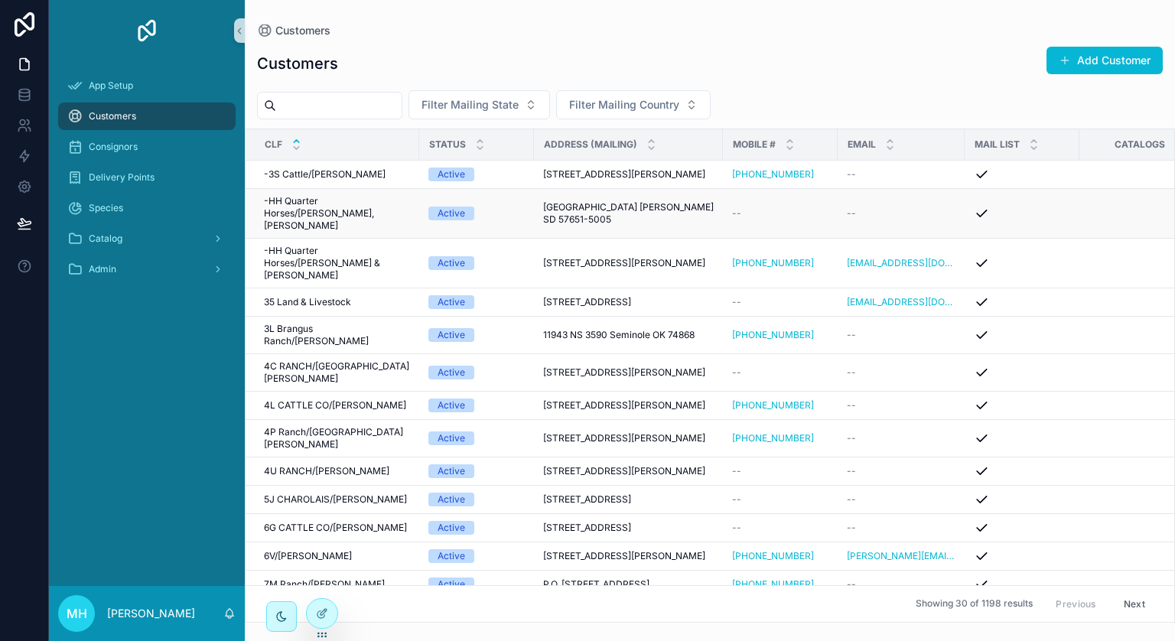
click at [309, 220] on span "-HH Quarter Horses/HOTCHKISS, JESSSIE" at bounding box center [337, 213] width 146 height 37
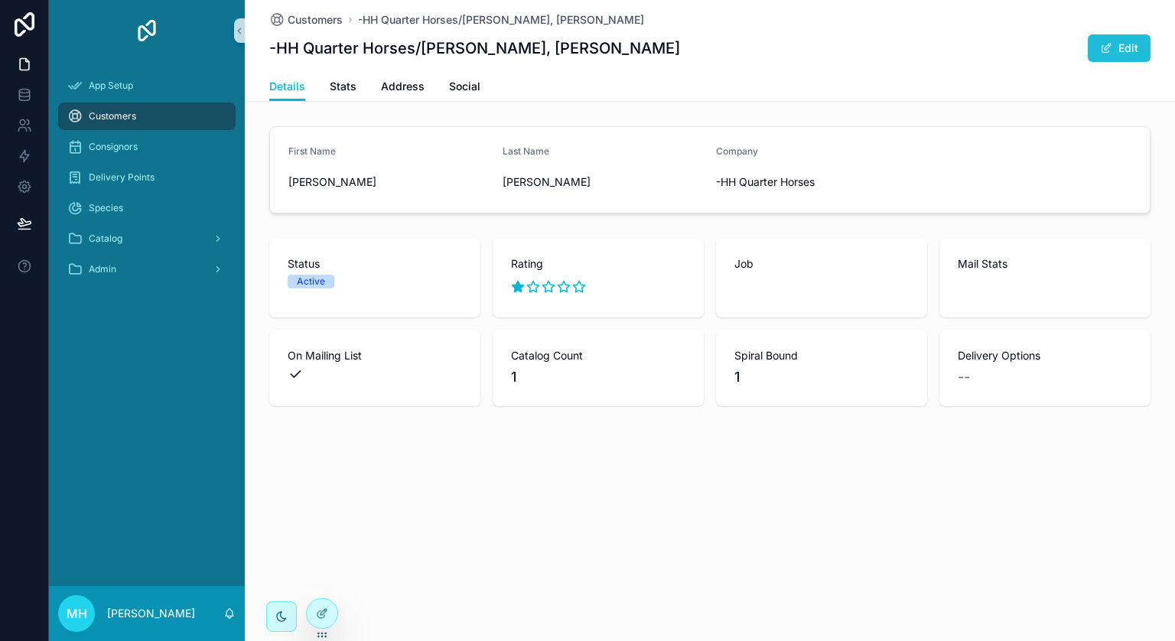
click at [1126, 45] on button "Edit" at bounding box center [1119, 48] width 63 height 28
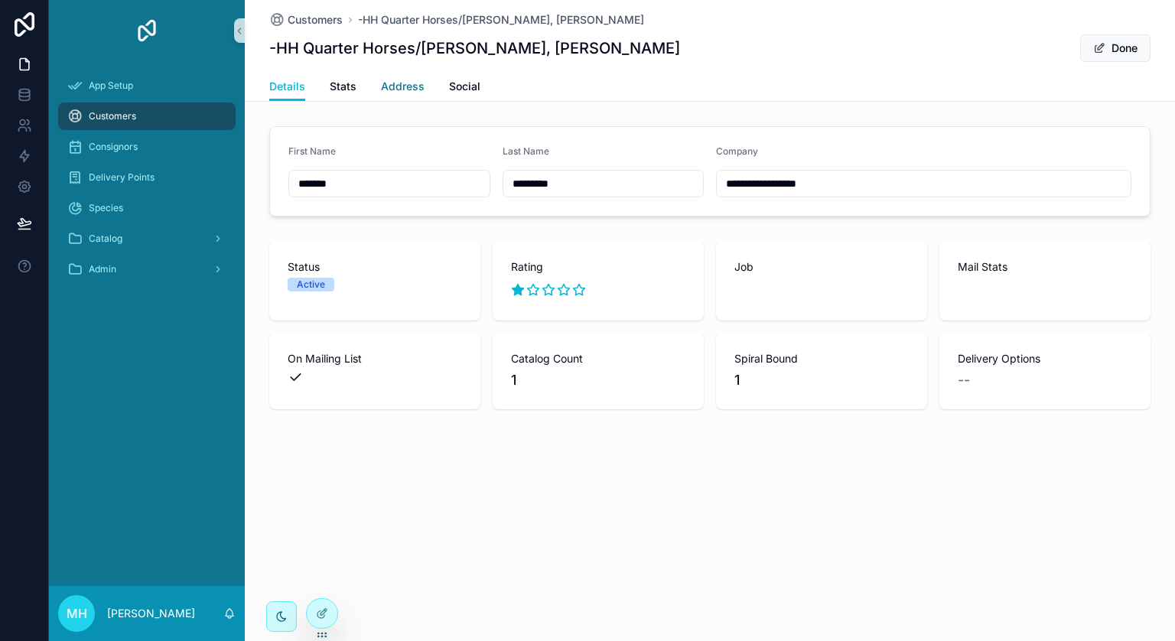
click at [402, 86] on span "Address" at bounding box center [403, 86] width 44 height 15
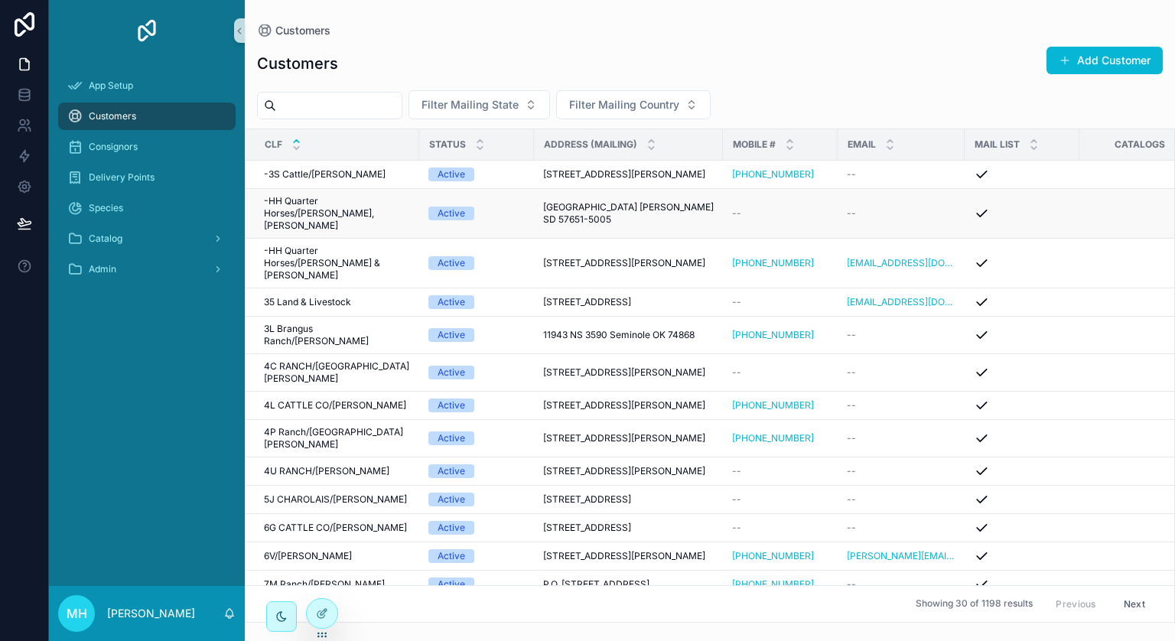
click at [351, 213] on span "-HH Quarter Horses/HOTCHKISS, JESSSIE" at bounding box center [337, 213] width 146 height 37
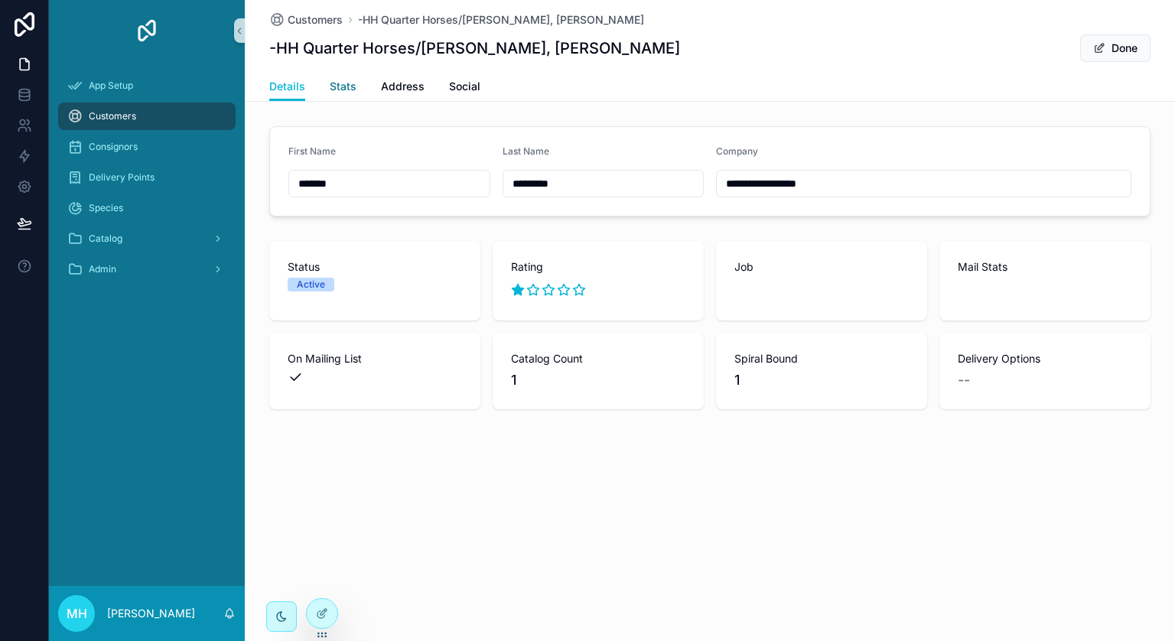
click at [339, 83] on span "Stats" at bounding box center [343, 86] width 27 height 15
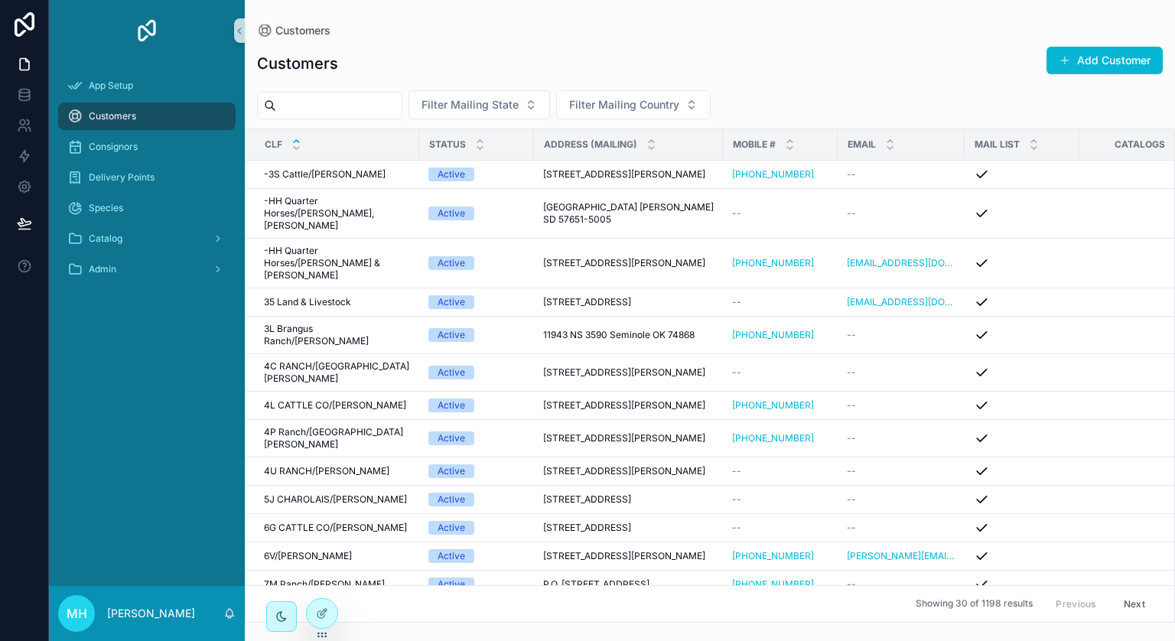
click at [100, 114] on span "Customers" at bounding box center [112, 116] width 47 height 12
click at [314, 207] on span "-HH Quarter Horses/HOTCHKISS, JESSSIE" at bounding box center [337, 213] width 146 height 37
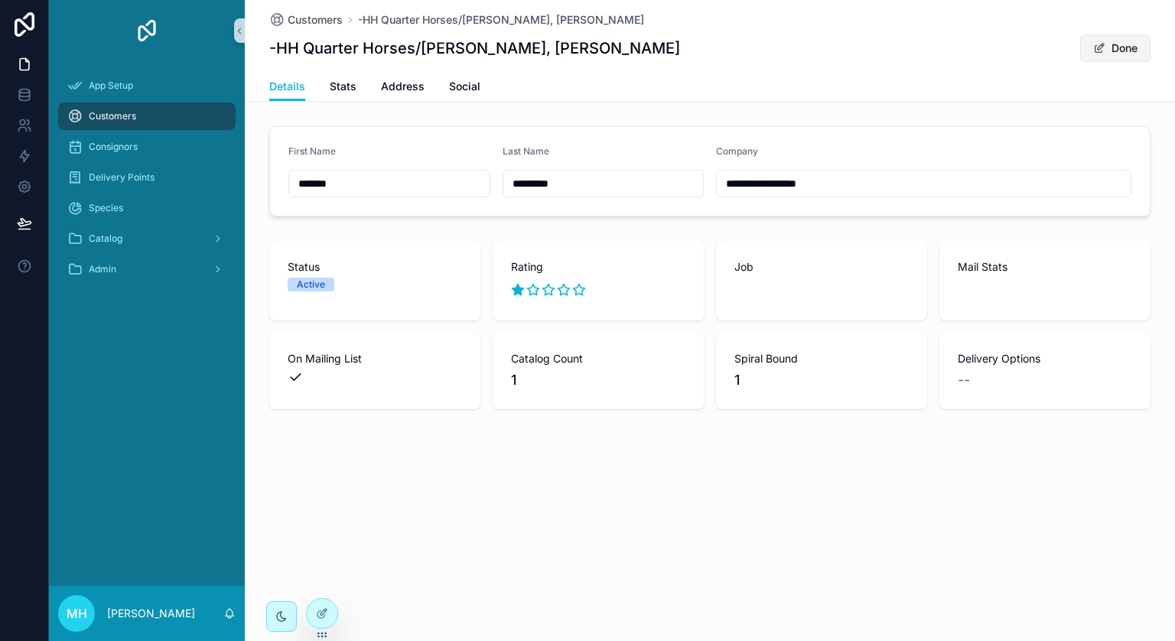
click at [1129, 42] on button "Done" at bounding box center [1115, 48] width 70 height 28
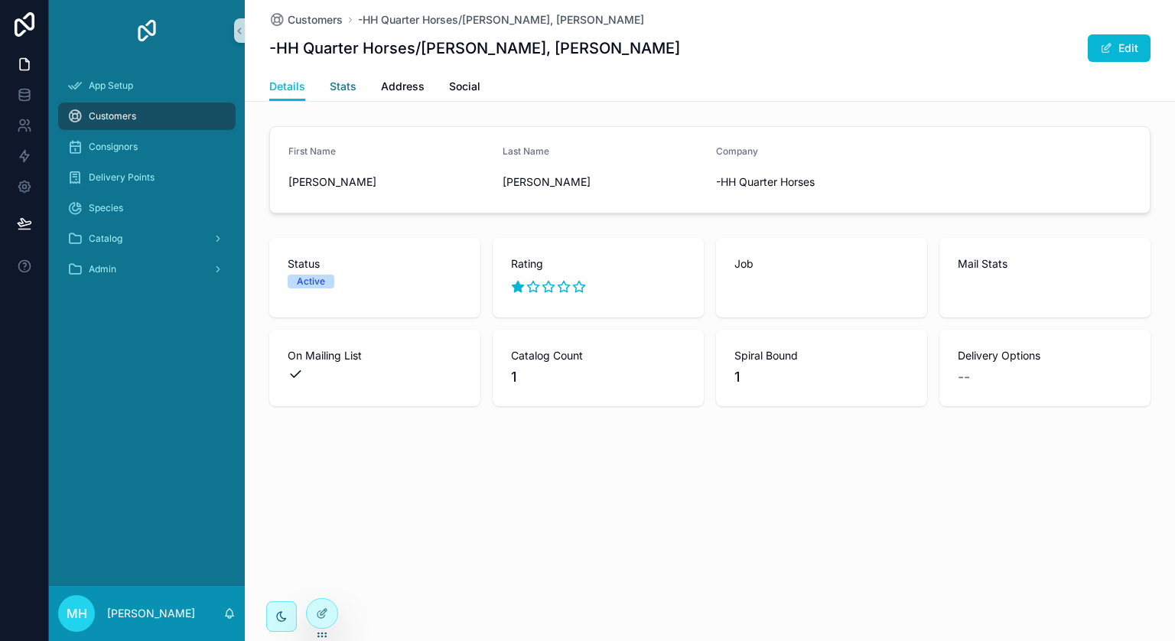
click at [345, 79] on span "Stats" at bounding box center [343, 86] width 27 height 15
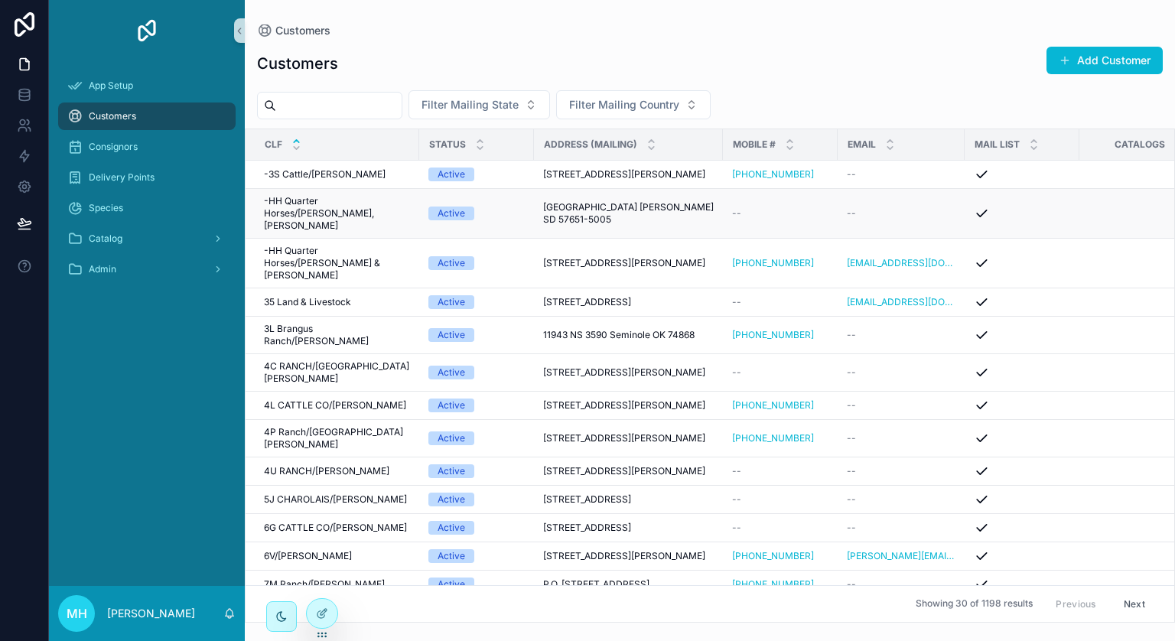
click at [314, 212] on span "-HH Quarter Horses/HOTCHKISS, JESSSIE" at bounding box center [337, 213] width 146 height 37
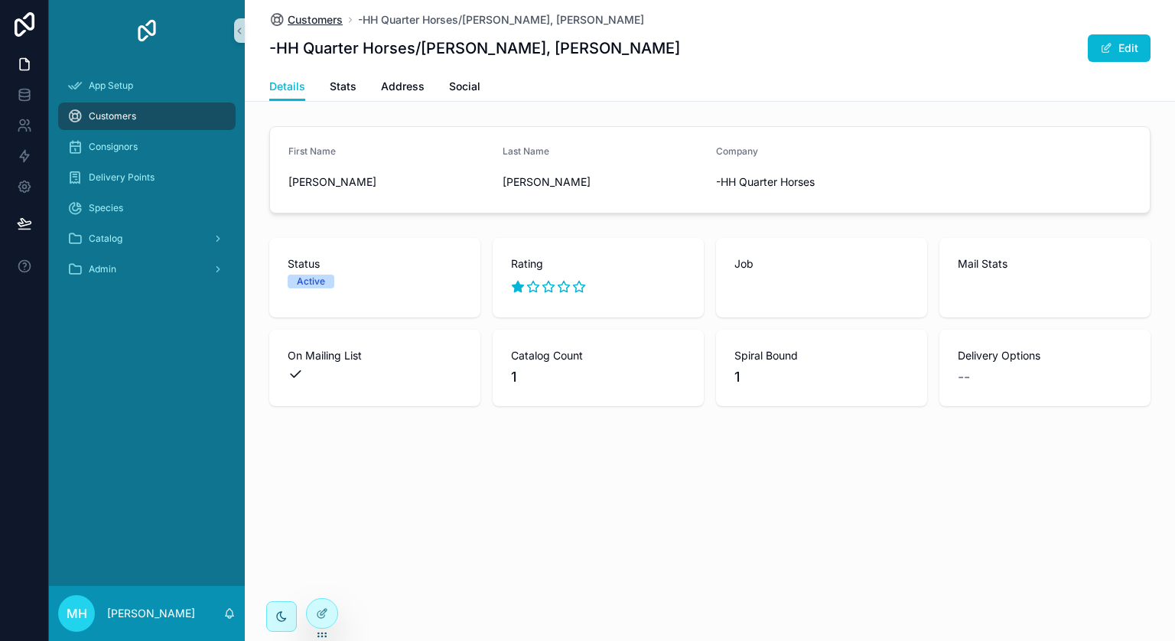
click at [315, 17] on span "Customers" at bounding box center [315, 19] width 55 height 15
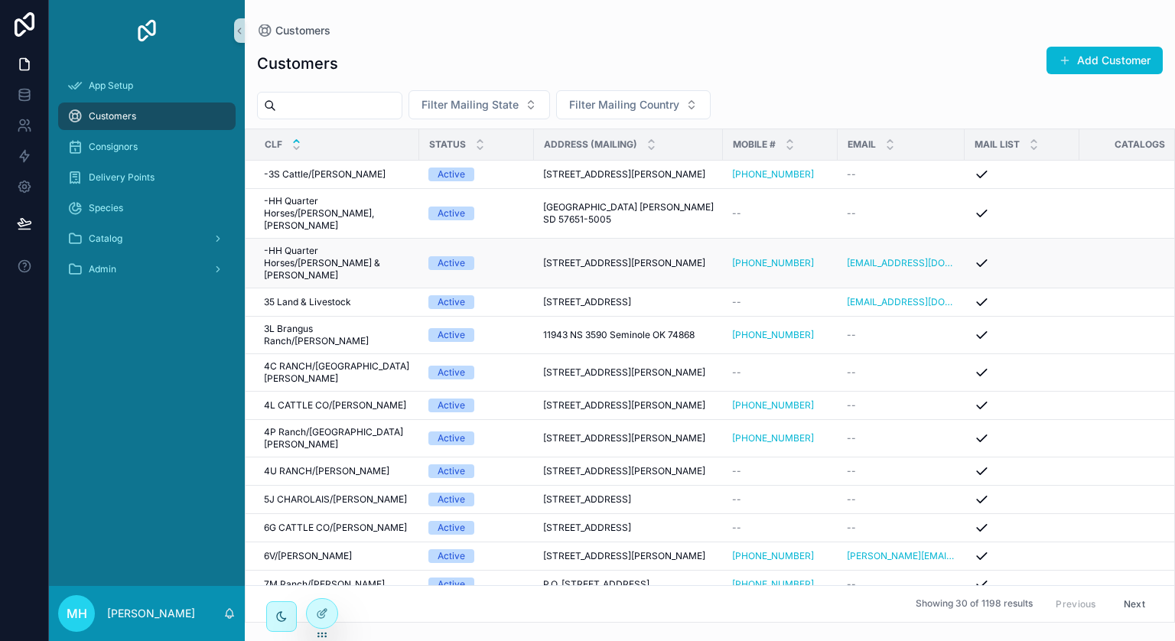
click at [326, 249] on span "-HH Quarter Horses/HOTCHKISS, TY & ROSIE" at bounding box center [337, 263] width 146 height 37
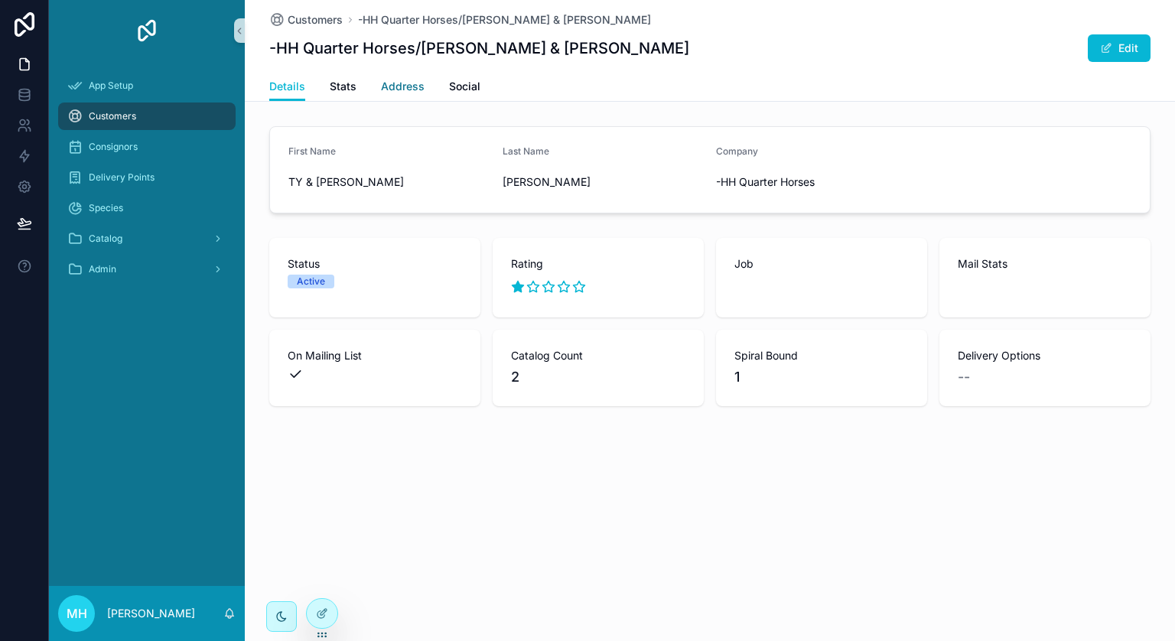
click at [407, 84] on span "Address" at bounding box center [403, 86] width 44 height 15
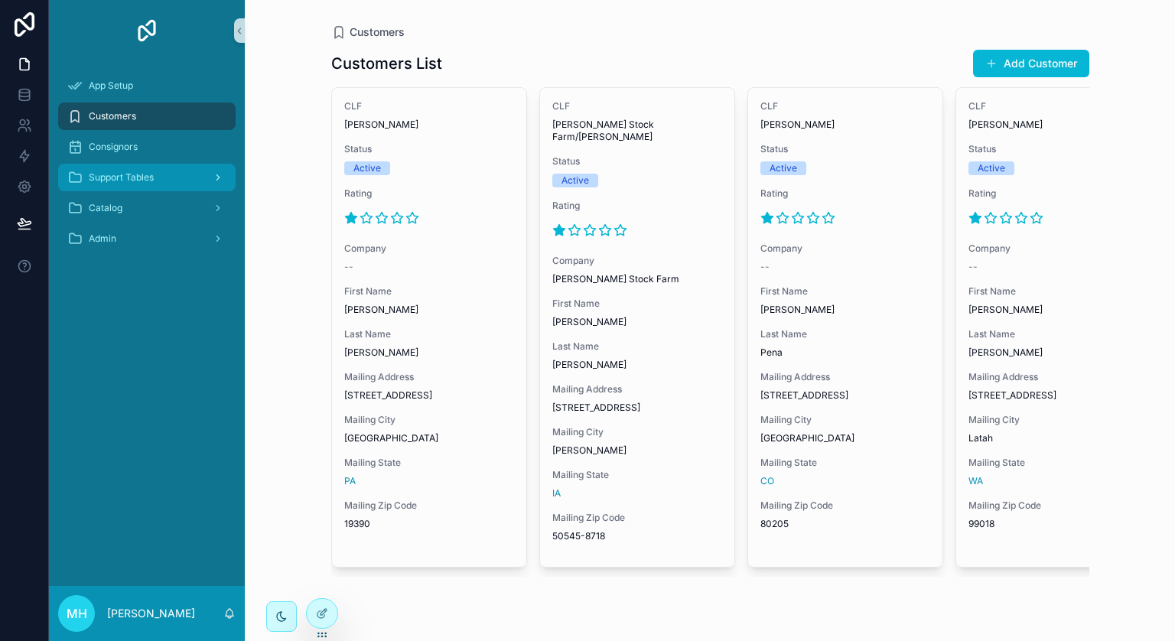
click at [72, 179] on icon "scrollable content" at bounding box center [74, 177] width 15 height 15
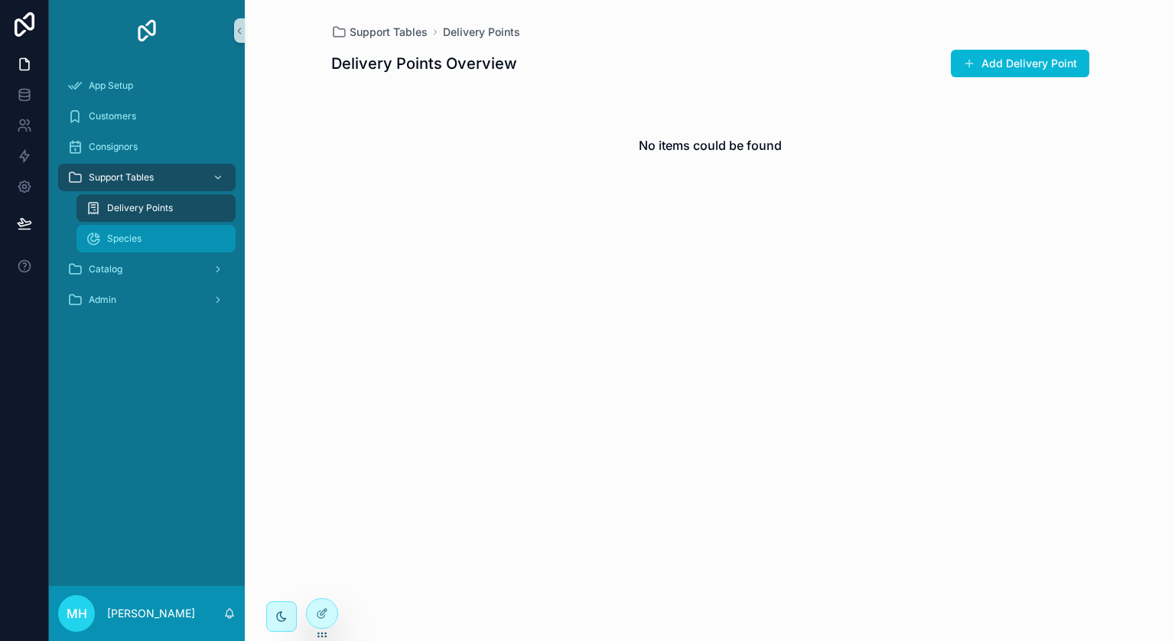
click at [114, 238] on span "Species" at bounding box center [124, 239] width 34 height 12
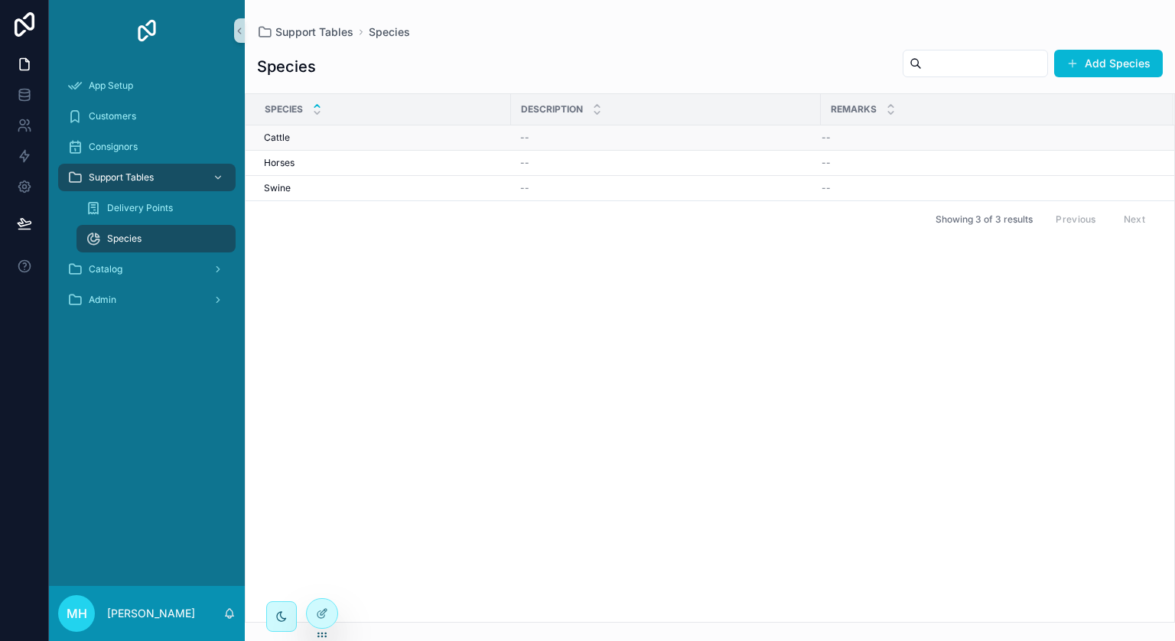
click at [369, 141] on div "Cattle Cattle" at bounding box center [383, 138] width 238 height 12
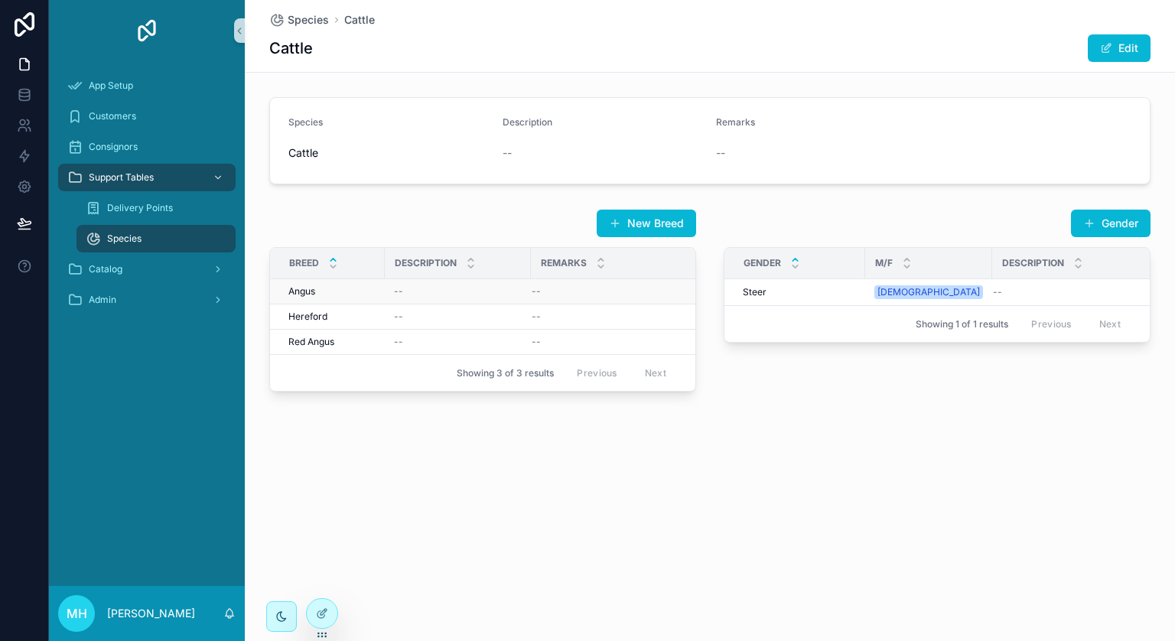
click at [343, 290] on div "[PERSON_NAME]" at bounding box center [331, 291] width 87 height 12
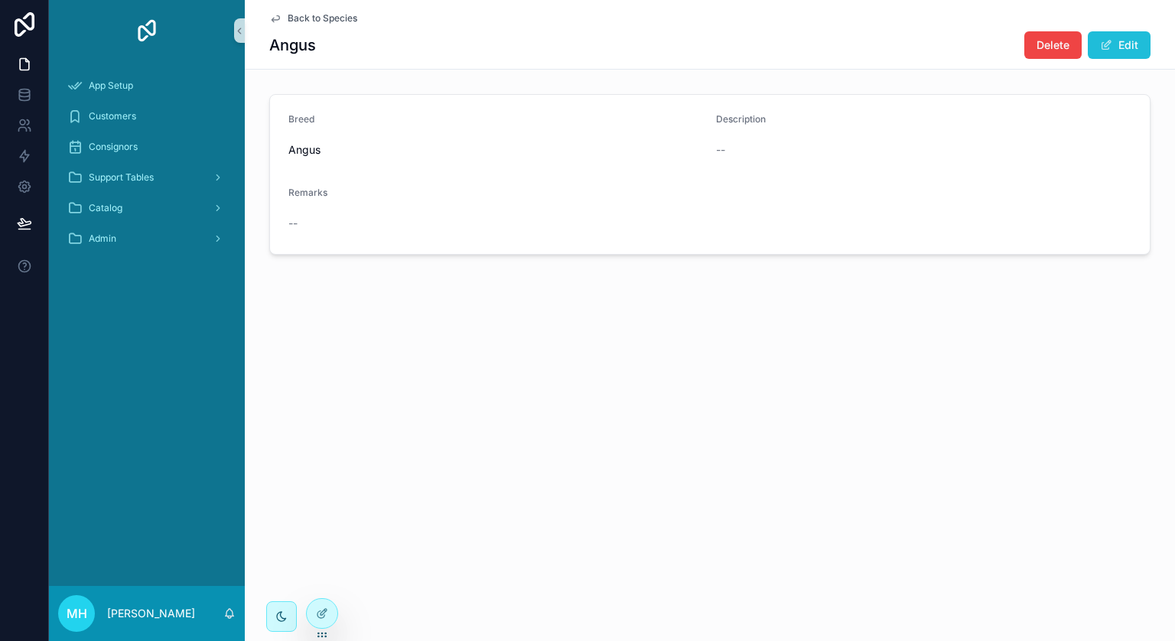
click at [1125, 41] on button "Edit" at bounding box center [1119, 45] width 63 height 28
click at [299, 16] on span "Back to Species" at bounding box center [323, 18] width 70 height 12
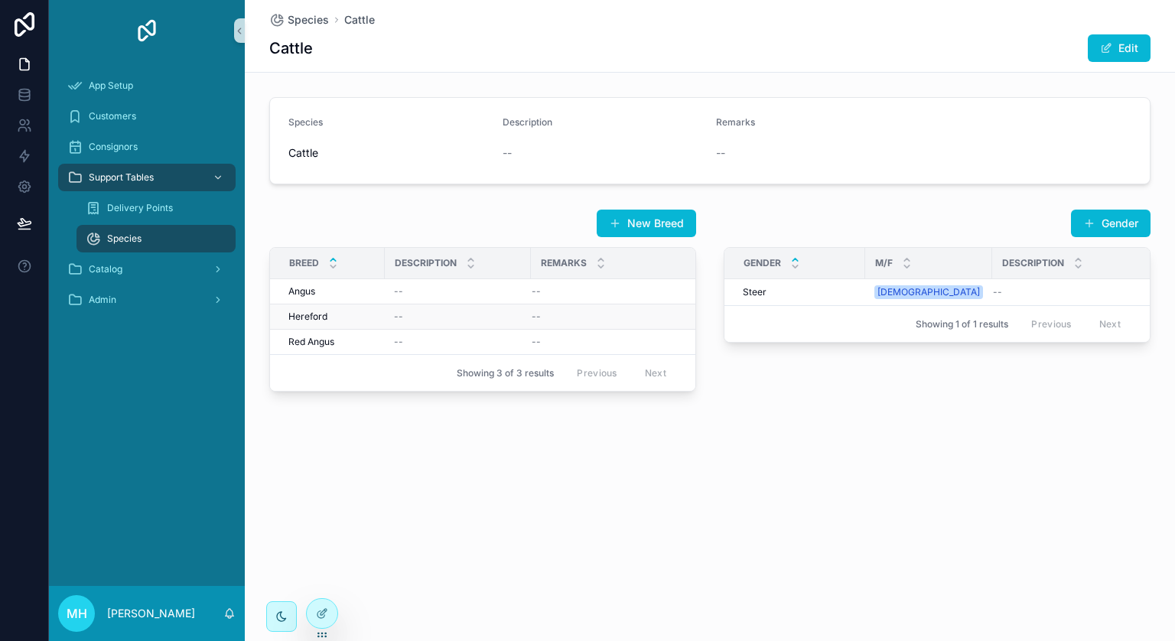
click at [360, 312] on div "Hereford Hereford" at bounding box center [331, 317] width 87 height 12
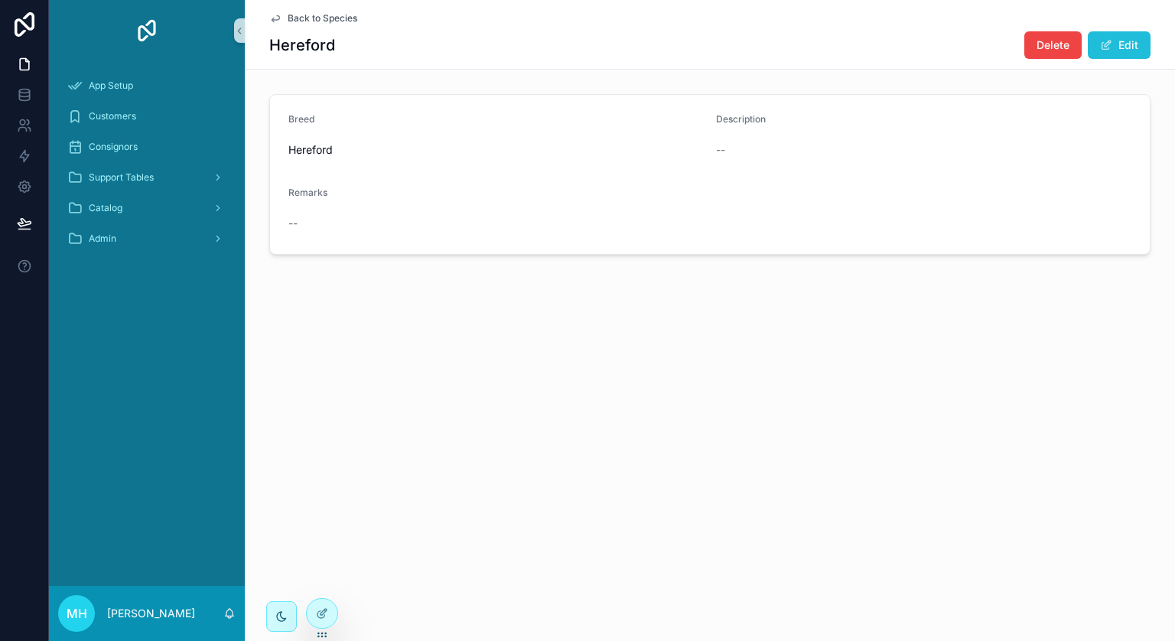
click at [1129, 39] on button "Edit" at bounding box center [1119, 45] width 63 height 28
click at [312, 18] on span "Back to Species" at bounding box center [323, 18] width 70 height 12
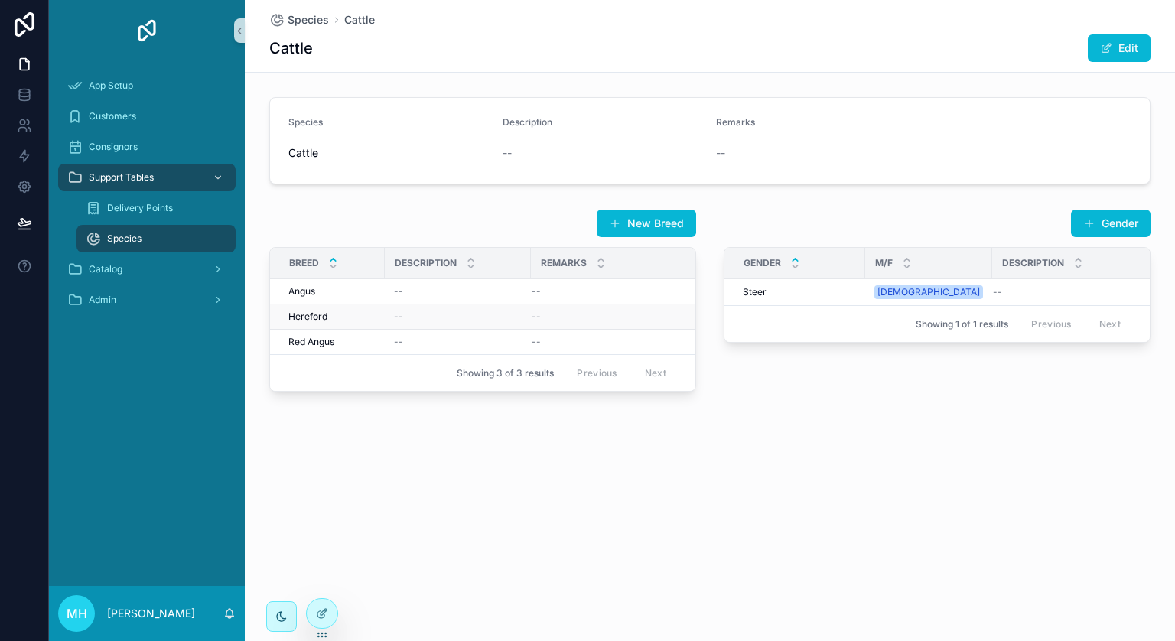
click at [416, 317] on div "--" at bounding box center [458, 317] width 128 height 12
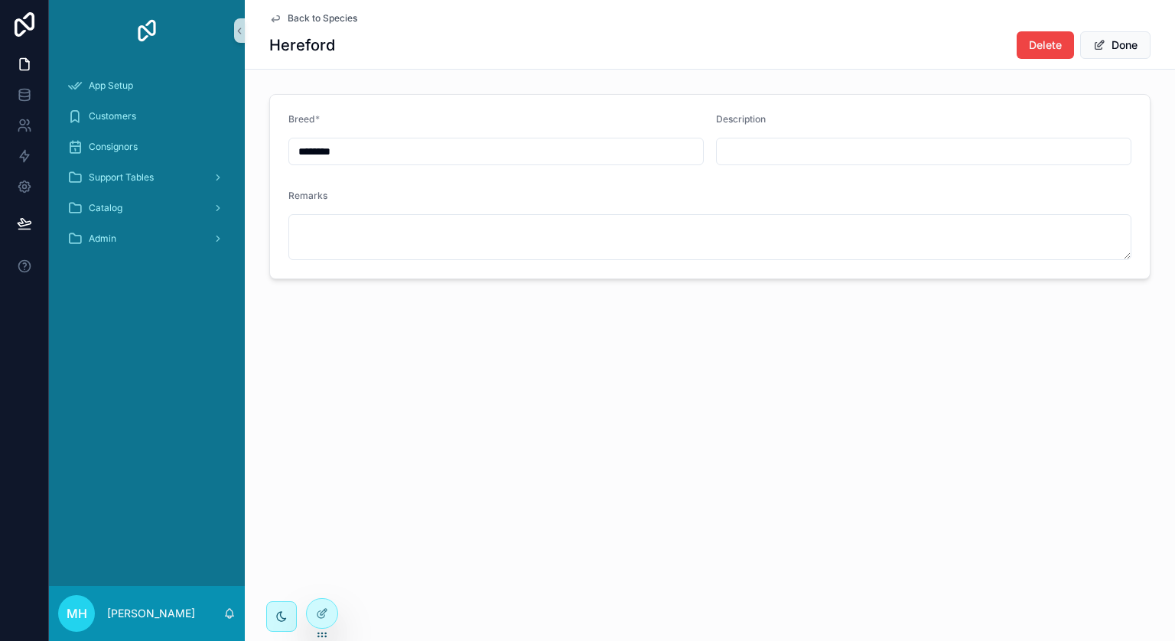
click at [308, 17] on span "Back to Species" at bounding box center [323, 18] width 70 height 12
